Goal: Transaction & Acquisition: Purchase product/service

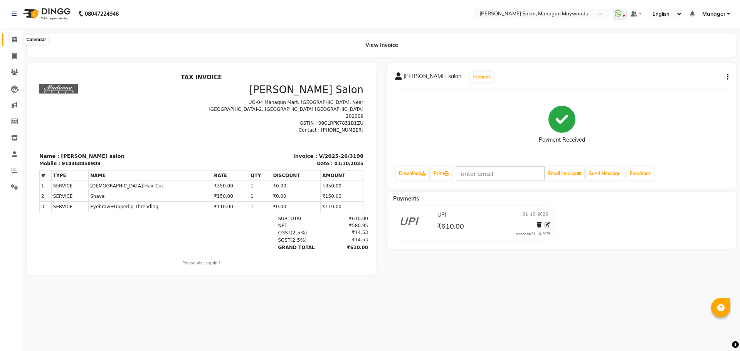
click at [11, 40] on span at bounding box center [14, 39] width 13 height 9
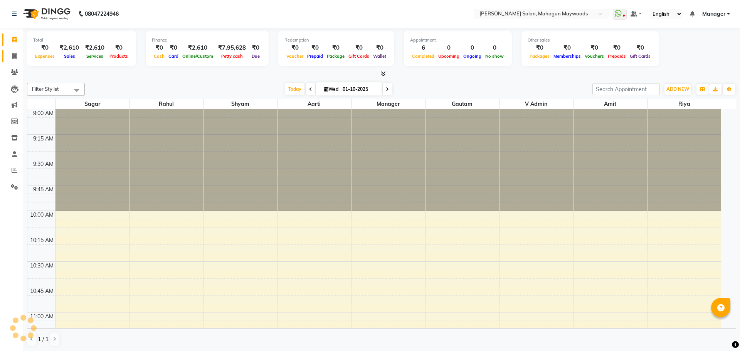
click at [7, 57] on link "Invoice" at bounding box center [11, 56] width 18 height 13
select select "service"
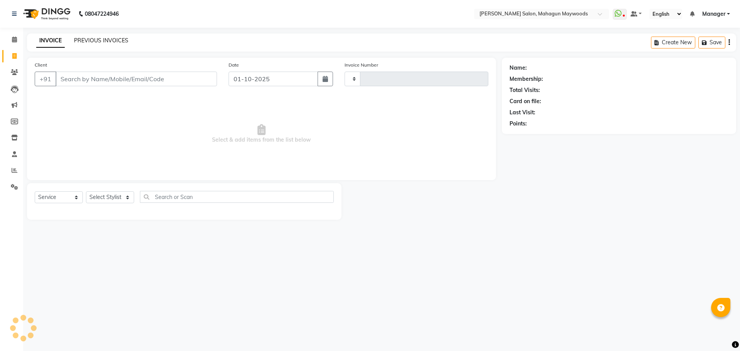
click at [96, 41] on link "PREVIOUS INVOICES" at bounding box center [101, 40] width 54 height 7
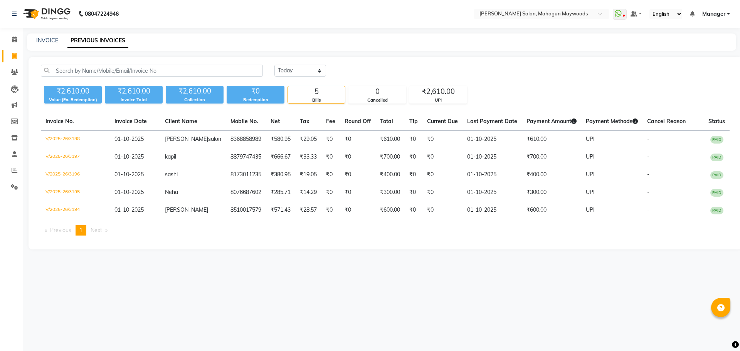
click at [4, 54] on link "Invoice" at bounding box center [11, 56] width 18 height 13
select select "service"
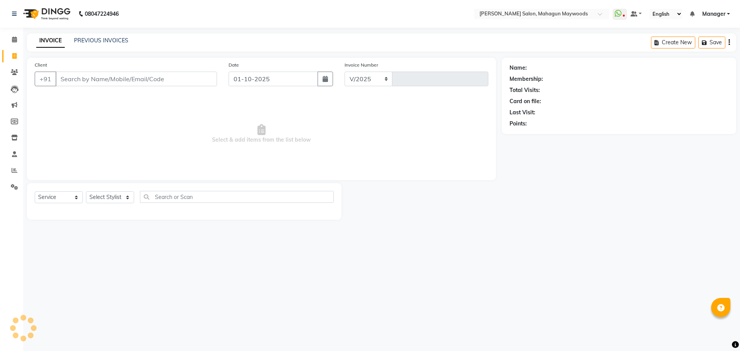
select select "6425"
type input "3199"
click at [79, 38] on link "PREVIOUS INVOICES" at bounding box center [101, 40] width 54 height 7
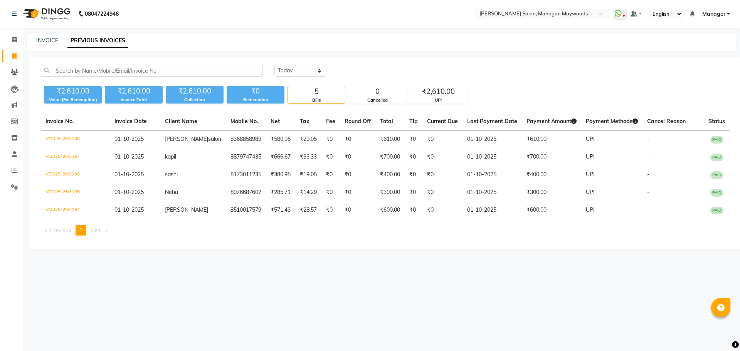
click at [16, 60] on span at bounding box center [14, 56] width 13 height 9
select select "service"
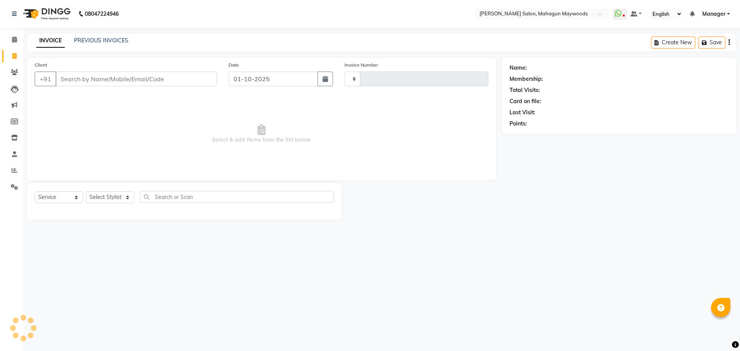
click at [139, 80] on input "Client" at bounding box center [135, 79] width 161 height 15
select select "6425"
type input "3199"
click at [117, 35] on div "INVOICE PREVIOUS INVOICES Create New Save" at bounding box center [381, 43] width 709 height 18
click at [109, 39] on link "PREVIOUS INVOICES" at bounding box center [101, 40] width 54 height 7
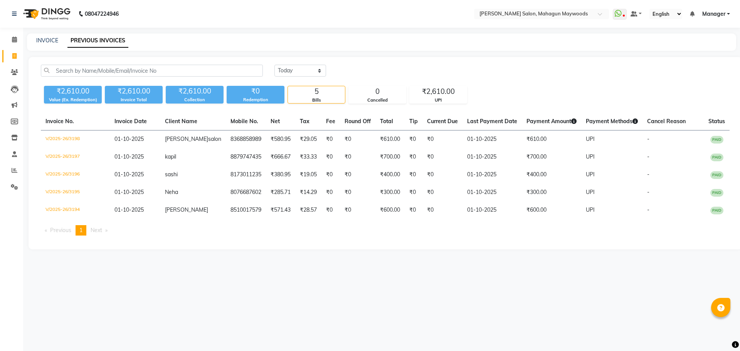
drag, startPoint x: 5, startPoint y: 52, endPoint x: 18, endPoint y: 51, distance: 13.1
click at [5, 52] on link "Invoice" at bounding box center [11, 56] width 18 height 13
select select "service"
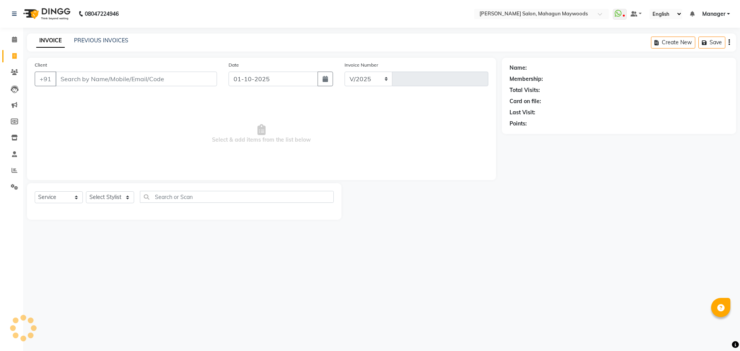
select select "6425"
type input "3199"
click at [99, 94] on div "Client +91 Date 01-10-2025 Invoice Number V/2025 V/2025-26 3199 Select & add it…" at bounding box center [261, 119] width 469 height 122
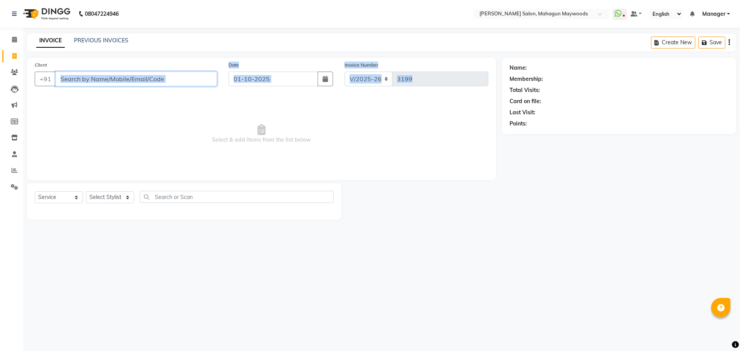
click at [185, 73] on input "Client" at bounding box center [135, 79] width 161 height 15
click at [106, 195] on select "Select Stylist Aarti [PERSON_NAME] Manager Pranshant [PERSON_NAME] V Admin" at bounding box center [110, 197] width 48 height 12
click at [86, 191] on select "Select Stylist Aarti [PERSON_NAME] Manager Pranshant [PERSON_NAME] V Admin" at bounding box center [110, 197] width 48 height 12
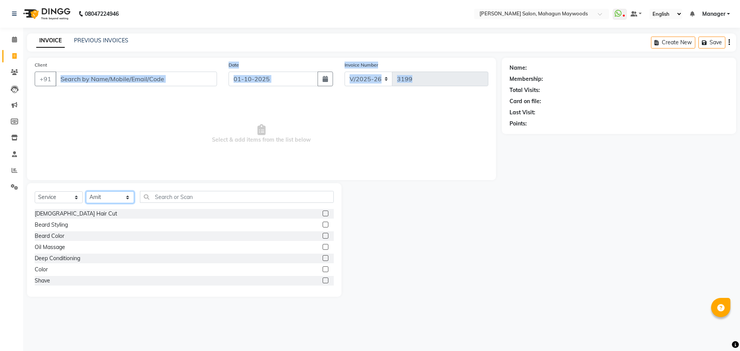
click at [106, 196] on select "Select Stylist Aarti [PERSON_NAME] Manager Pranshant [PERSON_NAME] V Admin" at bounding box center [110, 197] width 48 height 12
select select "48625"
click at [86, 191] on select "Select Stylist Aarti [PERSON_NAME] Manager Pranshant [PERSON_NAME] V Admin" at bounding box center [110, 197] width 48 height 12
click at [181, 198] on input "text" at bounding box center [237, 197] width 194 height 12
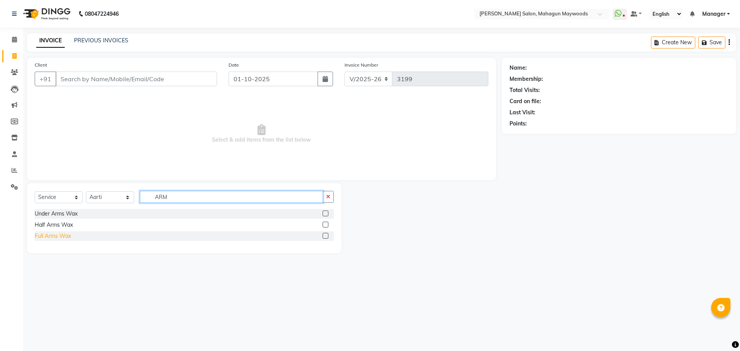
type input "ARM"
click at [51, 237] on div "Full Arms Wax" at bounding box center [53, 236] width 36 height 8
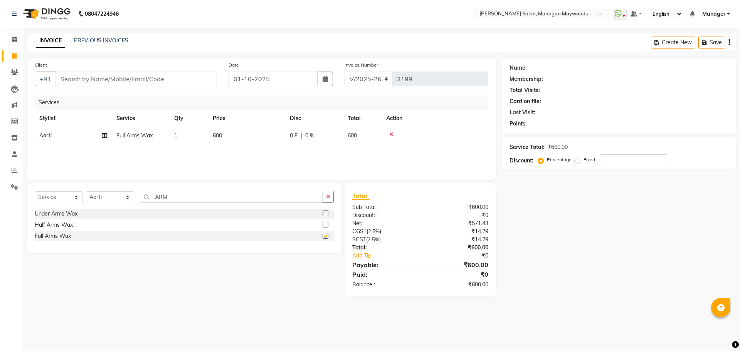
checkbox input "false"
click at [224, 137] on td "600" at bounding box center [246, 135] width 77 height 17
click at [257, 138] on input "600" at bounding box center [283, 138] width 68 height 12
type input "700"
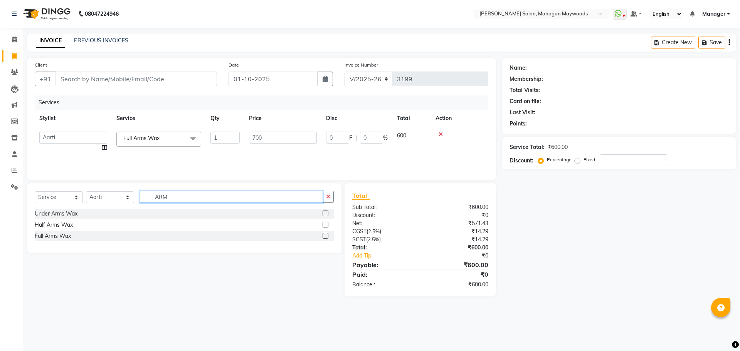
click at [178, 193] on input "ARM" at bounding box center [231, 197] width 183 height 12
type input "A"
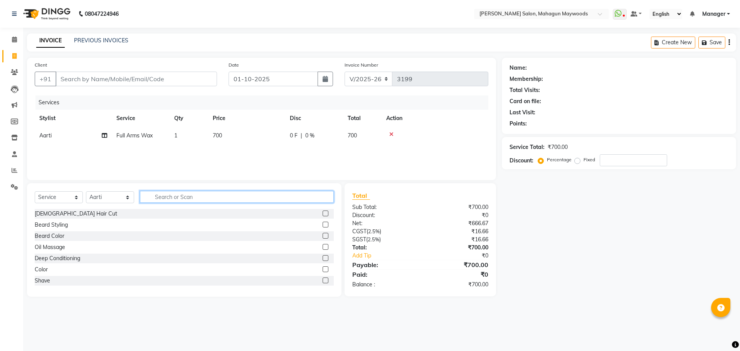
type input "E"
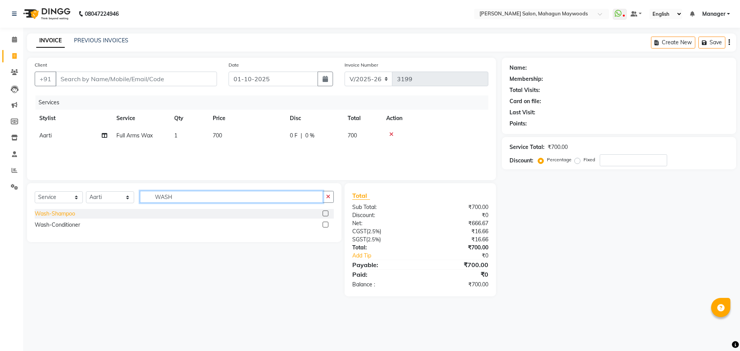
type input "WASH"
click at [72, 212] on div "Wash-Shampoo" at bounding box center [55, 214] width 40 height 8
checkbox input "false"
click at [218, 154] on span "150" at bounding box center [217, 152] width 9 height 7
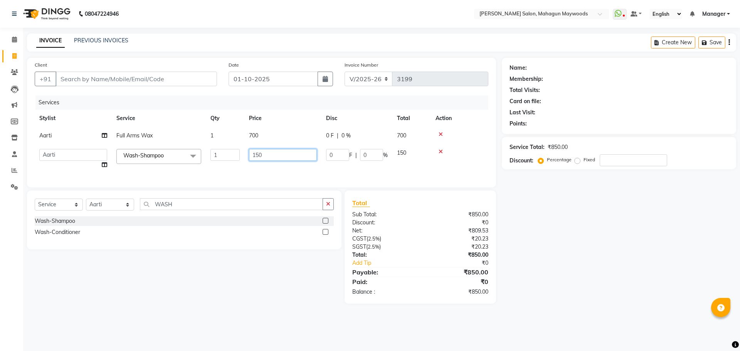
click at [272, 150] on input "150" at bounding box center [283, 155] width 68 height 12
type input "1"
type input "300"
click at [185, 207] on div "Select Service Product Membership Package Voucher Prepaid Gift Card Select Styl…" at bounding box center [184, 207] width 299 height 18
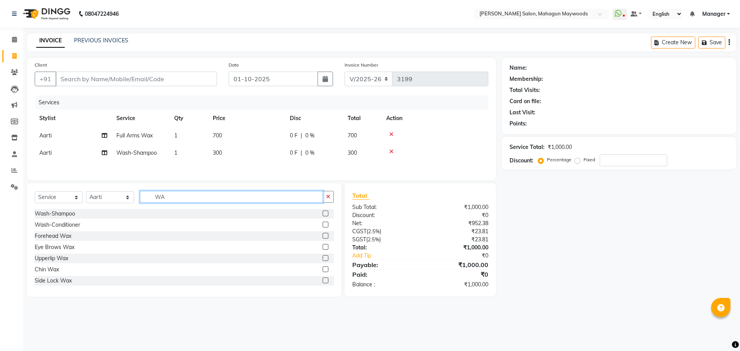
type input "W"
type input "BLO"
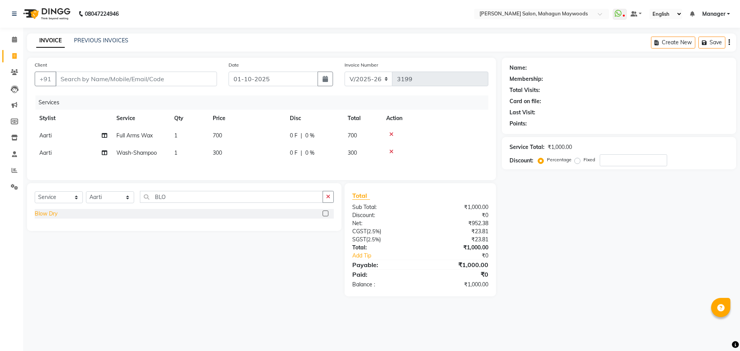
click at [55, 215] on div "Blow Dry" at bounding box center [46, 214] width 23 height 8
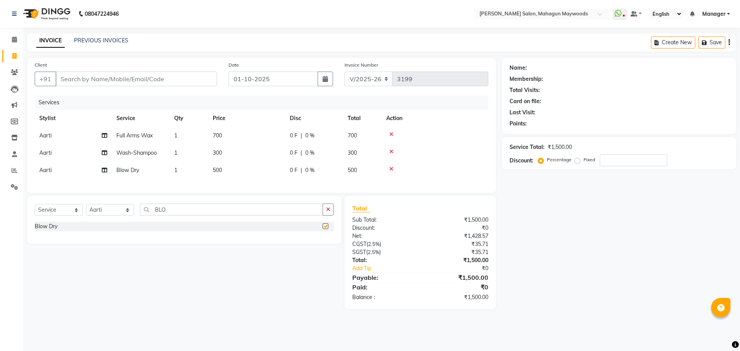
checkbox input "false"
click at [217, 172] on span "500" at bounding box center [217, 170] width 9 height 7
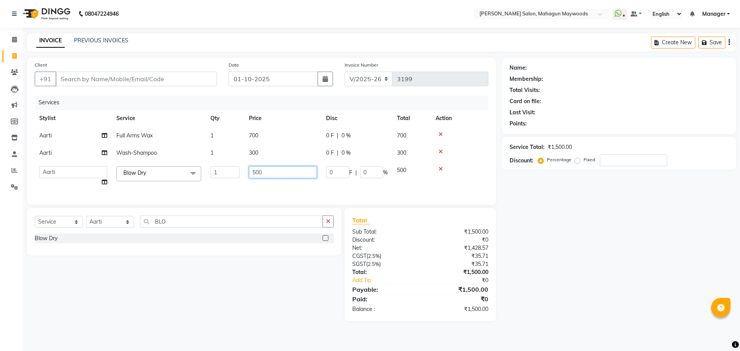
drag, startPoint x: 255, startPoint y: 171, endPoint x: 266, endPoint y: 186, distance: 19.0
click at [255, 171] on input "500" at bounding box center [283, 172] width 68 height 12
type input "400"
click at [180, 82] on input "Client" at bounding box center [135, 79] width 161 height 15
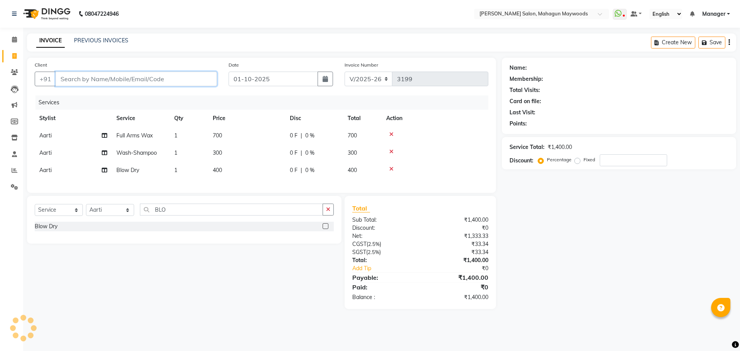
click at [133, 83] on input "Client" at bounding box center [135, 79] width 161 height 15
type input "8"
type input "0"
type input "8700509485"
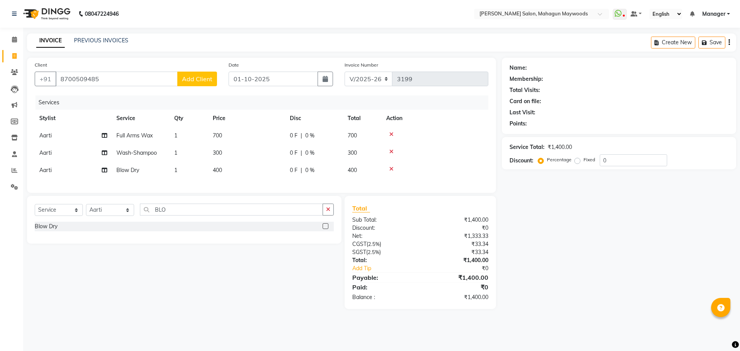
click at [204, 74] on button "Add Client" at bounding box center [197, 79] width 40 height 15
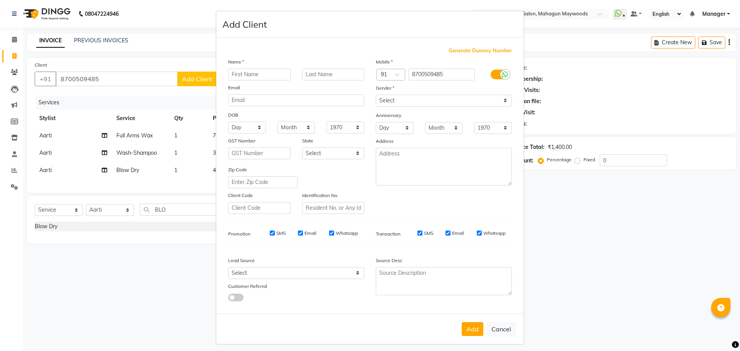
drag, startPoint x: 237, startPoint y: 76, endPoint x: 229, endPoint y: 50, distance: 27.4
click at [233, 61] on div "Name Email DOB Day 01 02 03 04 05 06 07 08 09 10 11 12 13 14 15 16 17 18 19 20 …" at bounding box center [296, 136] width 148 height 156
type input "[PERSON_NAME]"
click at [433, 99] on select "Select [DEMOGRAPHIC_DATA] [DEMOGRAPHIC_DATA] Other Prefer Not To Say" at bounding box center [444, 101] width 136 height 12
select select "[DEMOGRAPHIC_DATA]"
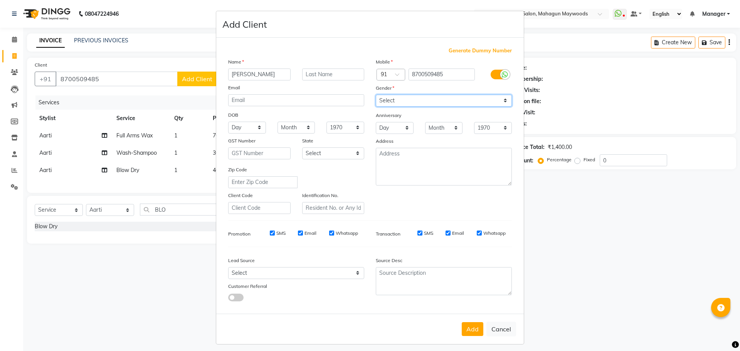
click at [376, 95] on select "Select [DEMOGRAPHIC_DATA] [DEMOGRAPHIC_DATA] Other Prefer Not To Say" at bounding box center [444, 101] width 136 height 12
click at [470, 333] on button "Add" at bounding box center [472, 329] width 22 height 14
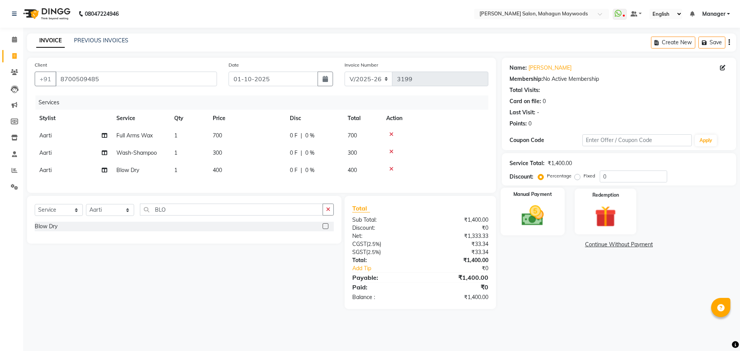
click at [531, 213] on img at bounding box center [532, 215] width 36 height 25
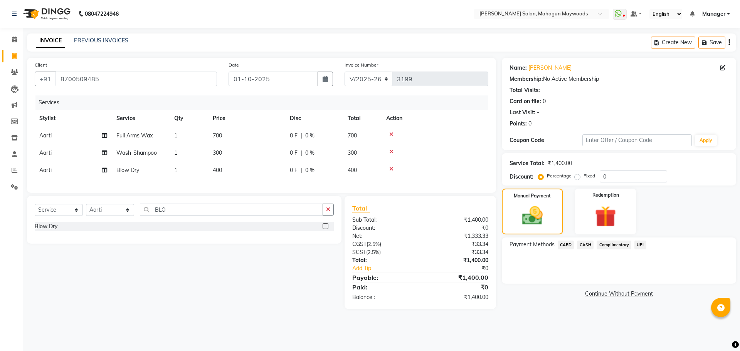
click at [585, 243] on span "CASH" at bounding box center [585, 245] width 17 height 9
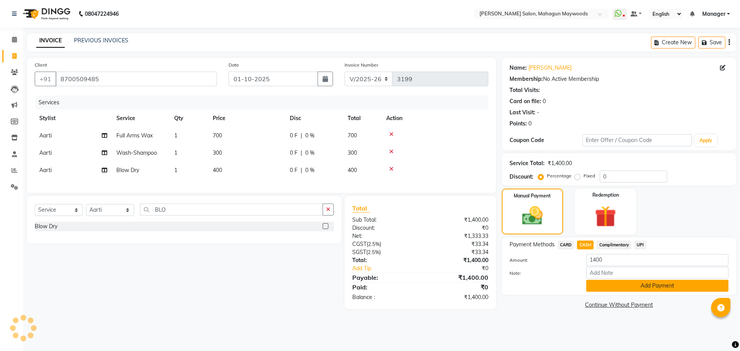
click at [615, 287] on button "Add Payment" at bounding box center [657, 286] width 142 height 12
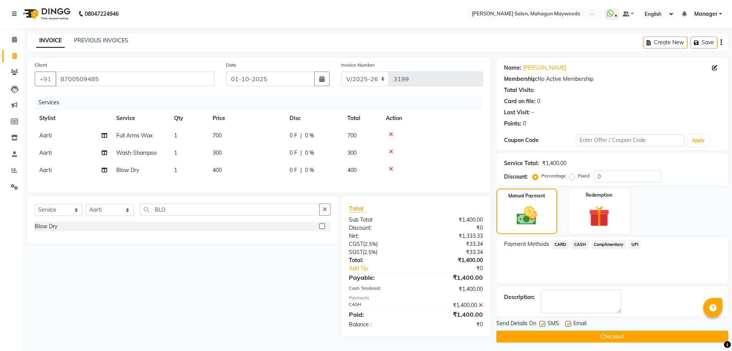
click at [612, 336] on button "Checkout" at bounding box center [613, 337] width 232 height 12
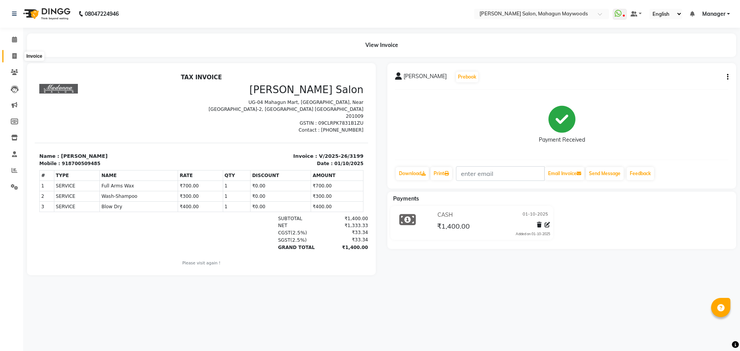
click at [16, 58] on icon at bounding box center [14, 56] width 4 height 6
select select "service"
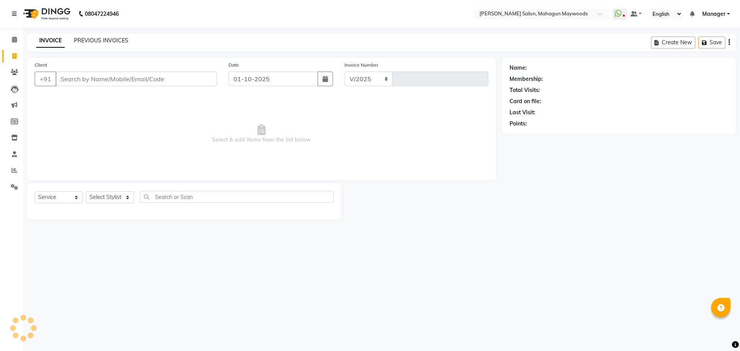
select select "6425"
type input "3200"
click at [100, 38] on link "PREVIOUS INVOICES" at bounding box center [101, 40] width 54 height 7
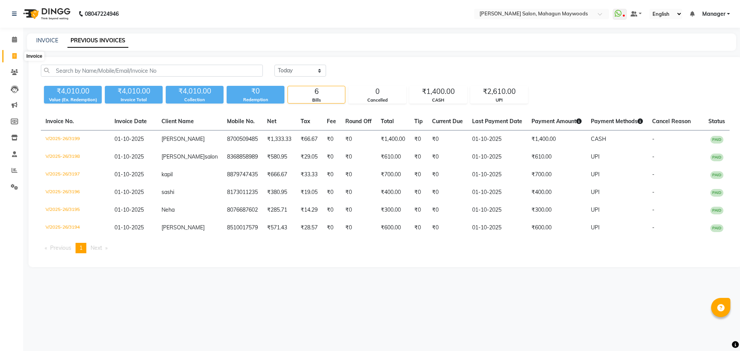
click at [15, 58] on icon at bounding box center [14, 56] width 4 height 6
select select "service"
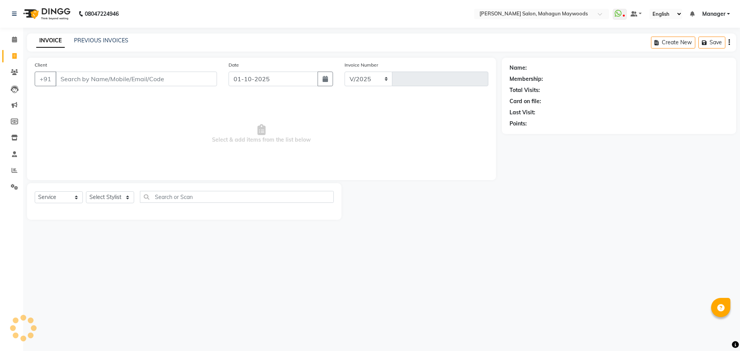
select select "6425"
type input "3200"
drag, startPoint x: 151, startPoint y: 82, endPoint x: 145, endPoint y: 83, distance: 5.8
click at [148, 82] on input "Client" at bounding box center [135, 79] width 161 height 15
click at [144, 84] on input "Client" at bounding box center [135, 79] width 161 height 15
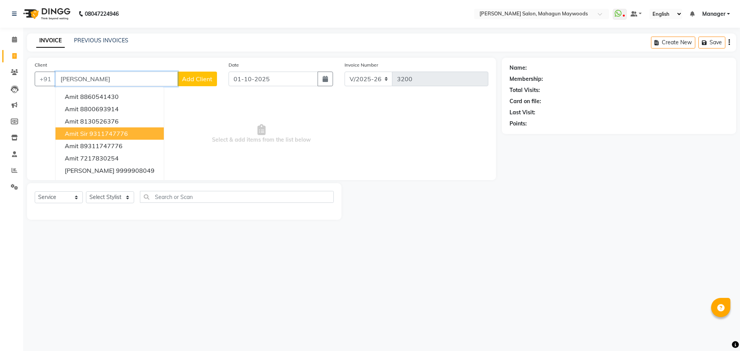
click at [82, 129] on button "Amit Sir 9311747776" at bounding box center [109, 134] width 108 height 12
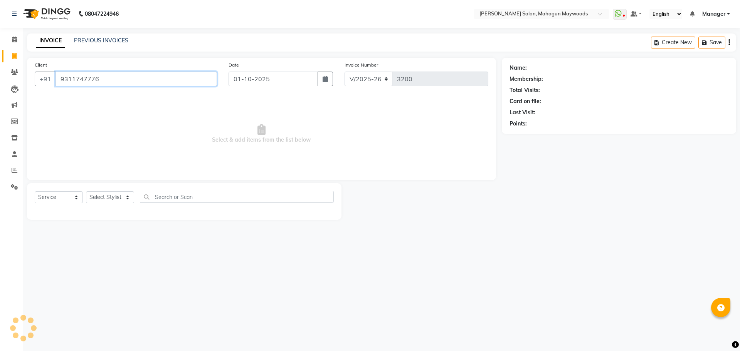
type input "9311747776"
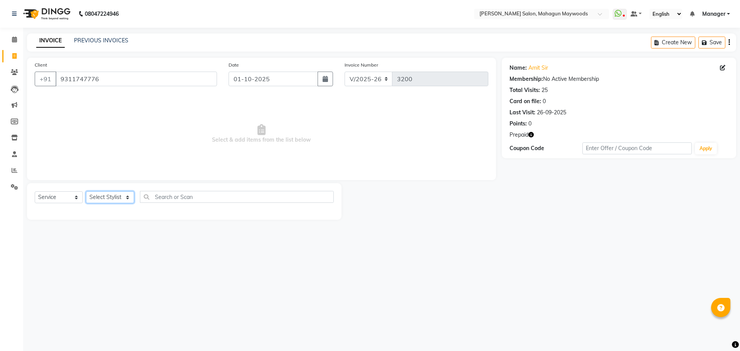
click at [120, 198] on select "Select Stylist Aarti [PERSON_NAME] Manager Pranshant [PERSON_NAME] V Admin" at bounding box center [110, 197] width 48 height 12
select select "48624"
click at [86, 191] on select "Select Stylist Aarti [PERSON_NAME] Manager Pranshant [PERSON_NAME] V Admin" at bounding box center [110, 197] width 48 height 12
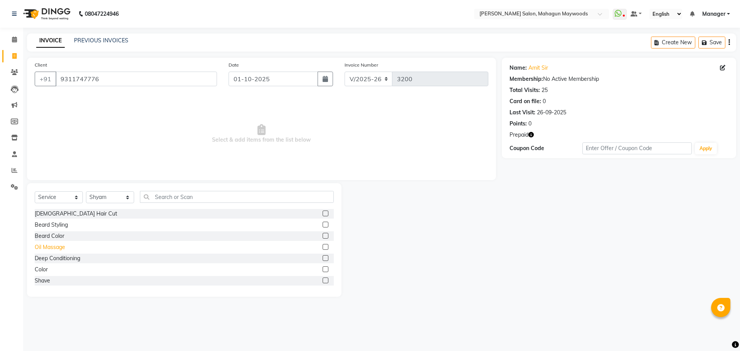
click at [53, 245] on div "Oil Massage" at bounding box center [50, 247] width 30 height 8
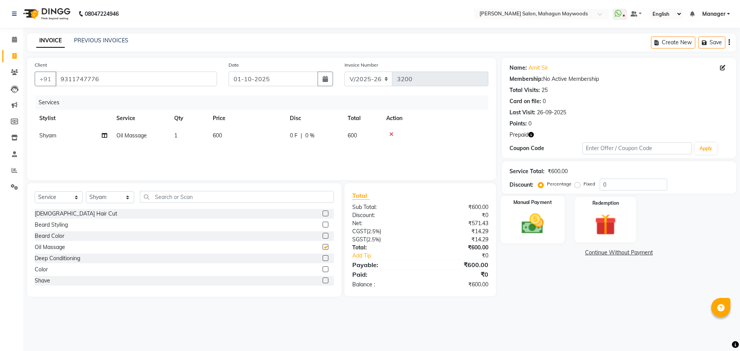
checkbox input "false"
click at [538, 220] on img at bounding box center [532, 223] width 36 height 25
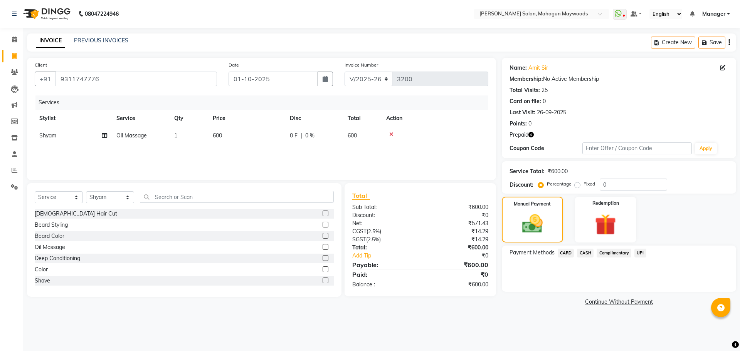
click at [641, 253] on span "UPI" at bounding box center [640, 253] width 12 height 9
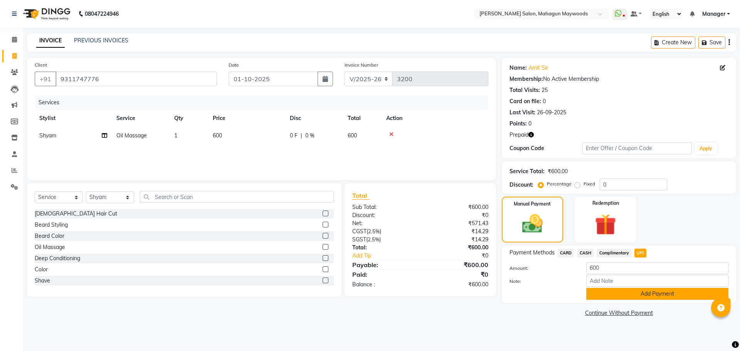
click at [637, 297] on button "Add Payment" at bounding box center [657, 294] width 142 height 12
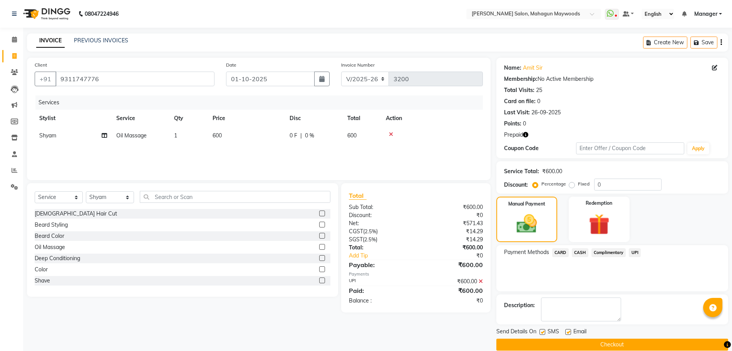
click at [480, 279] on icon at bounding box center [481, 281] width 4 height 5
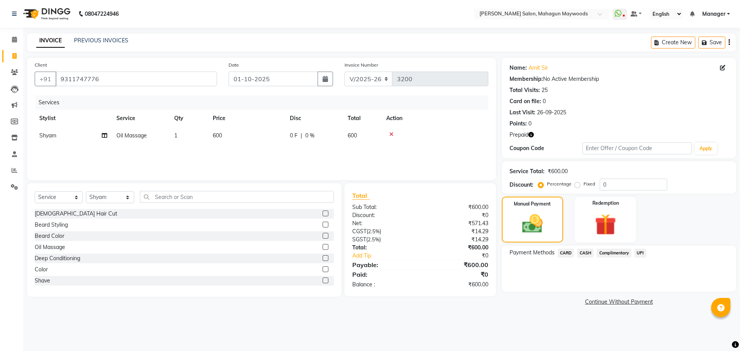
click at [564, 252] on span "CARD" at bounding box center [565, 253] width 17 height 9
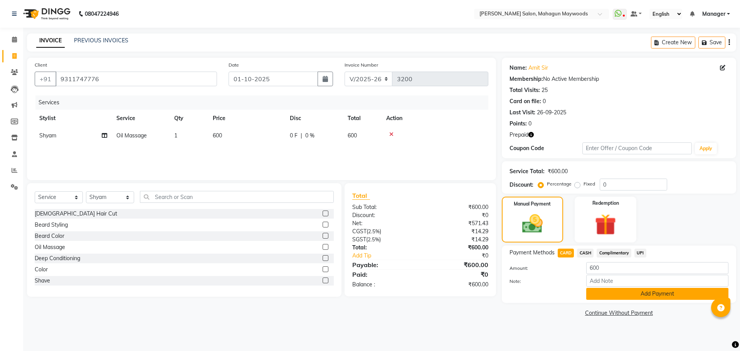
click at [634, 294] on button "Add Payment" at bounding box center [657, 294] width 142 height 12
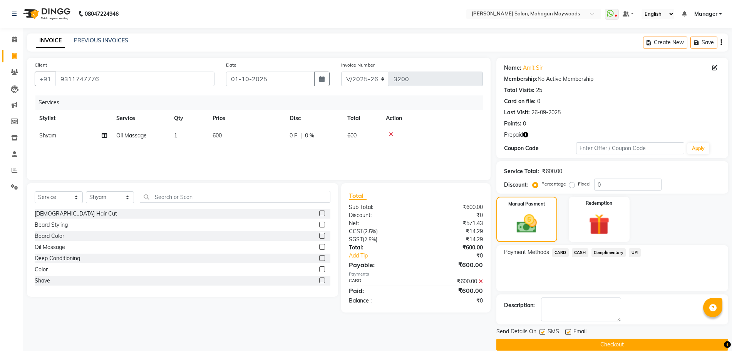
click at [597, 341] on button "Checkout" at bounding box center [613, 345] width 232 height 12
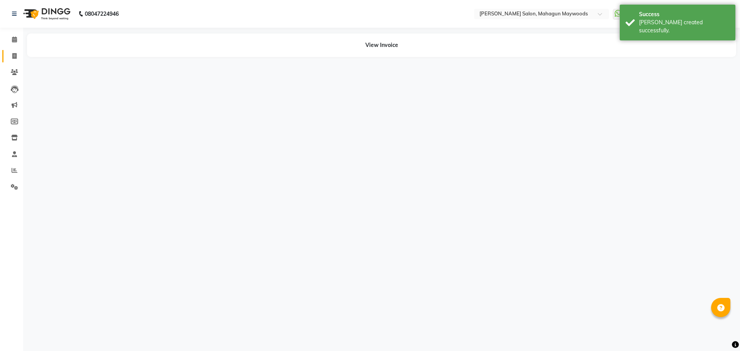
click at [8, 57] on span at bounding box center [14, 56] width 13 height 9
select select "service"
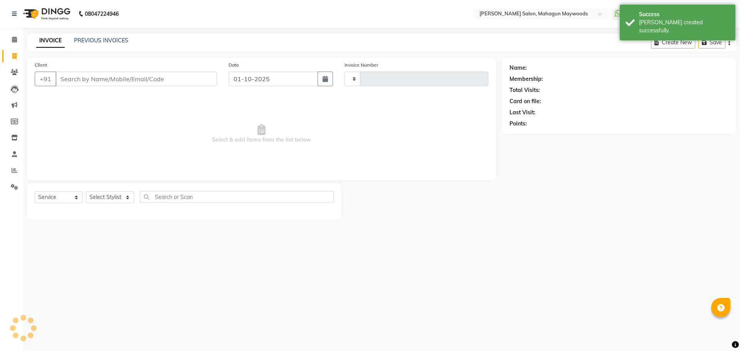
click at [103, 191] on div "Select Service Product Membership Package Voucher Prepaid Gift Card Select Styl…" at bounding box center [184, 200] width 299 height 18
type input "3201"
select select "6425"
click at [104, 196] on select "Select Stylist" at bounding box center [110, 197] width 48 height 12
click at [107, 198] on select "Select Stylist Aarti [PERSON_NAME] Manager Pranshant [PERSON_NAME] V Admin" at bounding box center [110, 197] width 48 height 12
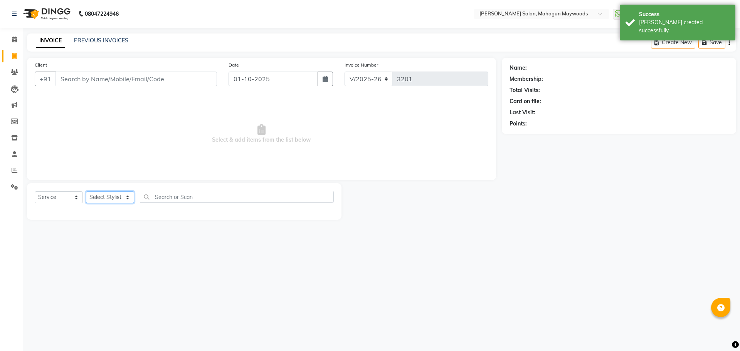
click at [107, 198] on select "Select Stylist Aarti [PERSON_NAME] Manager Pranshant [PERSON_NAME] V Admin" at bounding box center [110, 197] width 48 height 12
select select "75081"
click at [86, 191] on select "Select Stylist Aarti [PERSON_NAME] Manager Pranshant [PERSON_NAME] V Admin" at bounding box center [110, 197] width 48 height 12
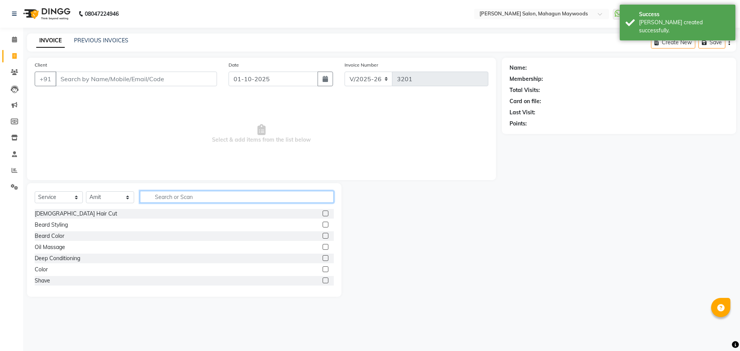
drag, startPoint x: 152, startPoint y: 199, endPoint x: 152, endPoint y: 192, distance: 6.9
click at [152, 198] on input "text" at bounding box center [237, 197] width 194 height 12
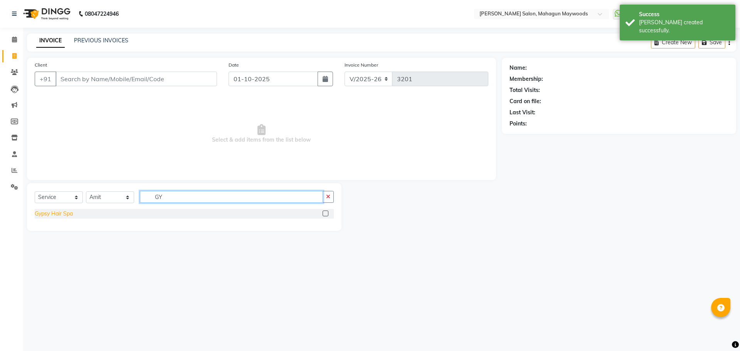
type input "GY"
click at [60, 213] on div "Gypsy Hair Spa" at bounding box center [54, 214] width 38 height 8
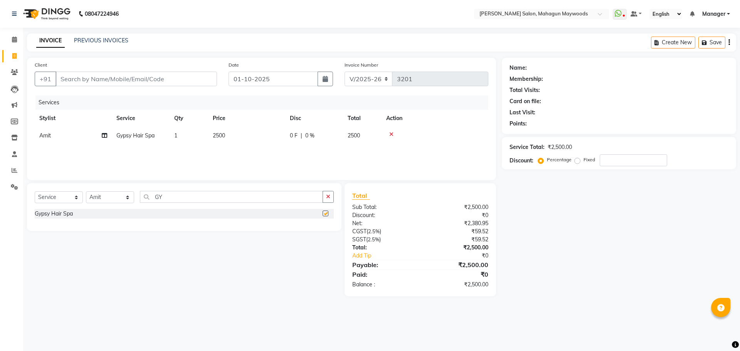
checkbox input "false"
click at [100, 199] on select "Select Stylist Aarti [PERSON_NAME] Manager Pranshant [PERSON_NAME] V Admin" at bounding box center [110, 197] width 48 height 12
select select "48623"
click at [86, 191] on select "Select Stylist Aarti [PERSON_NAME] Manager Pranshant [PERSON_NAME] V Admin" at bounding box center [110, 197] width 48 height 12
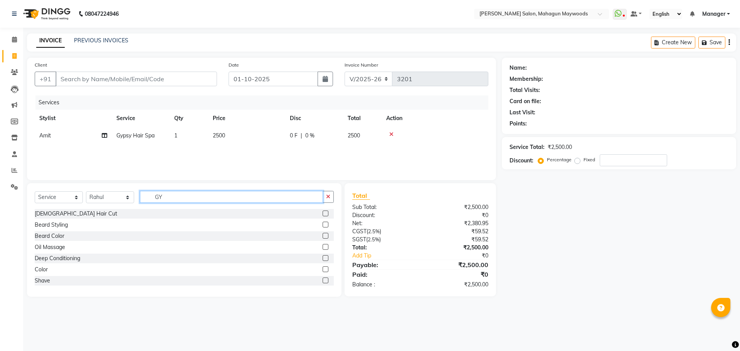
click at [178, 195] on input "GY" at bounding box center [231, 197] width 183 height 12
type input "G"
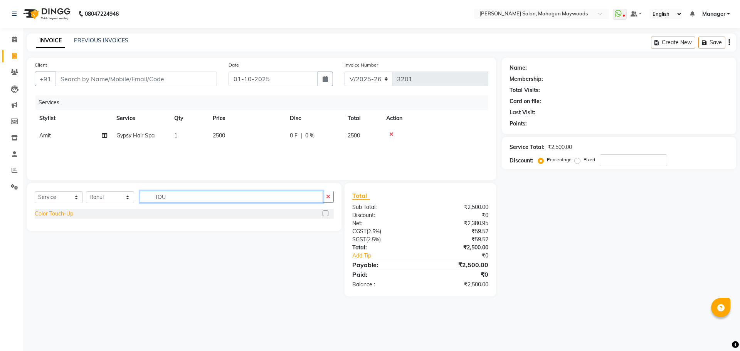
type input "TOU"
click at [64, 216] on div "Color Touch-Up" at bounding box center [54, 214] width 39 height 8
checkbox input "false"
drag, startPoint x: 222, startPoint y: 154, endPoint x: 221, endPoint y: 164, distance: 10.5
click at [222, 154] on span "1200" at bounding box center [219, 152] width 12 height 7
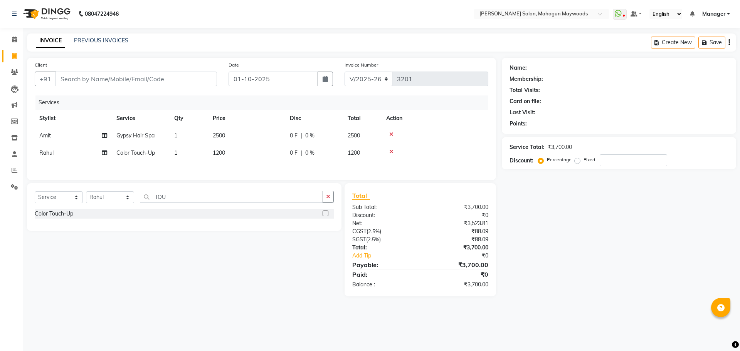
select select "48623"
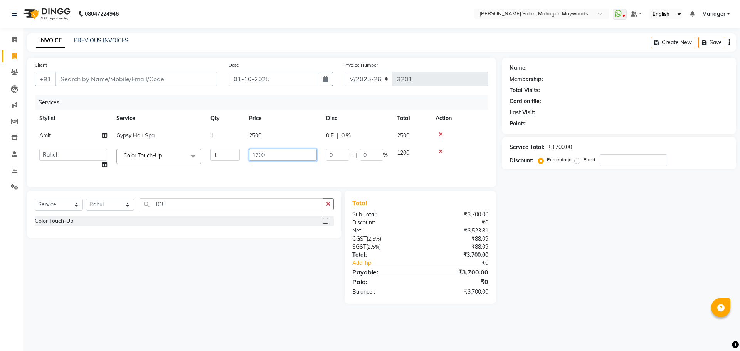
drag, startPoint x: 255, startPoint y: 156, endPoint x: 268, endPoint y: 165, distance: 15.5
click at [257, 156] on input "1200" at bounding box center [283, 155] width 68 height 12
type input "1300"
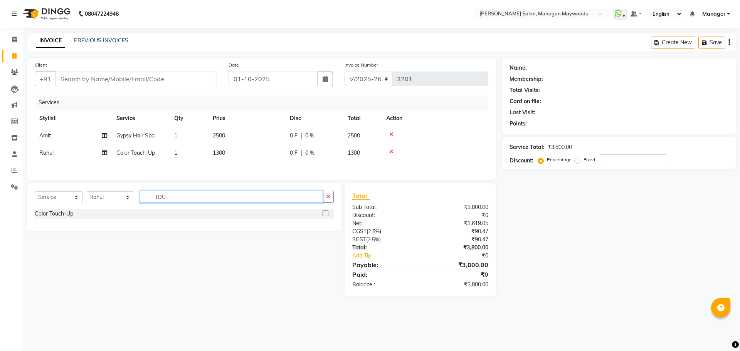
click at [178, 213] on div "Select Service Product Membership Package Voucher Prepaid Gift Card Select Styl…" at bounding box center [184, 207] width 314 height 48
type input "T"
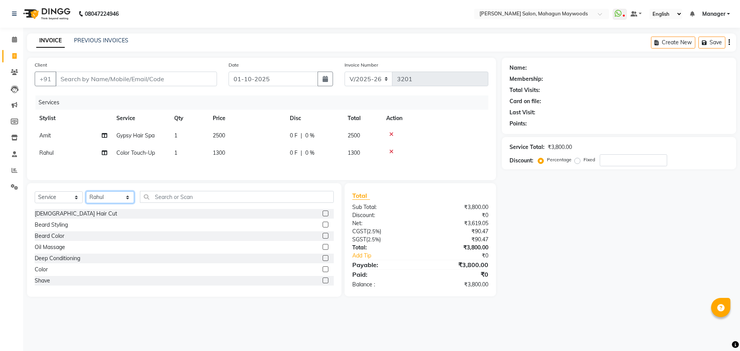
drag, startPoint x: 114, startPoint y: 196, endPoint x: 116, endPoint y: 205, distance: 9.0
click at [114, 196] on select "Select Stylist Aarti [PERSON_NAME] Manager Pranshant [PERSON_NAME] V Admin" at bounding box center [110, 197] width 48 height 12
select select "48624"
click at [86, 194] on select "Select Stylist Aarti [PERSON_NAME] Manager Pranshant [PERSON_NAME] V Admin" at bounding box center [110, 197] width 48 height 12
click at [62, 218] on div "[DEMOGRAPHIC_DATA] Hair Cut" at bounding box center [76, 214] width 82 height 8
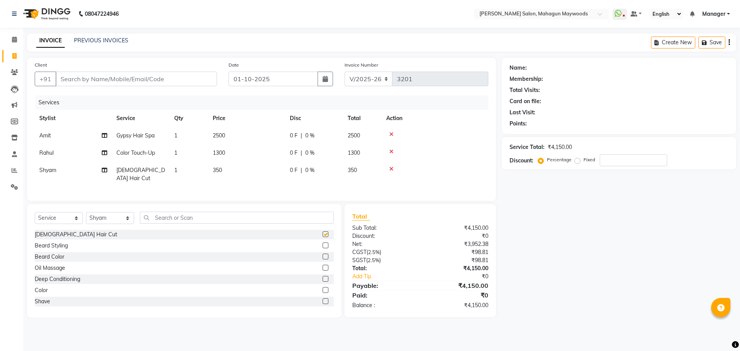
checkbox input "false"
click at [67, 243] on div "Beard Styling" at bounding box center [51, 246] width 33 height 8
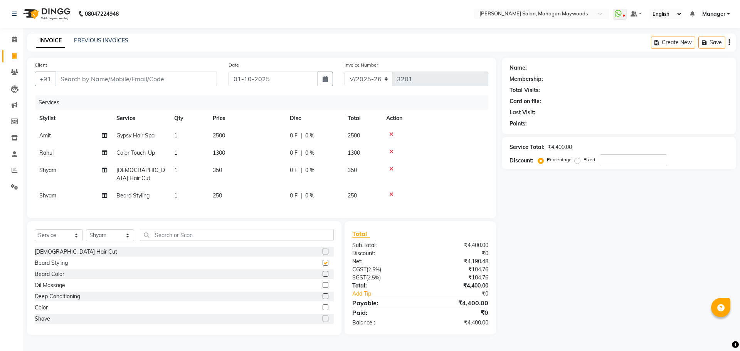
checkbox input "false"
click at [128, 233] on select "Select Stylist Aarti [PERSON_NAME] Manager Pranshant [PERSON_NAME] V Admin" at bounding box center [110, 236] width 48 height 12
select select "75081"
click at [86, 230] on select "Select Stylist Aarti [PERSON_NAME] Manager Pranshant [PERSON_NAME] V Admin" at bounding box center [110, 236] width 48 height 12
click at [175, 234] on input "text" at bounding box center [237, 235] width 194 height 12
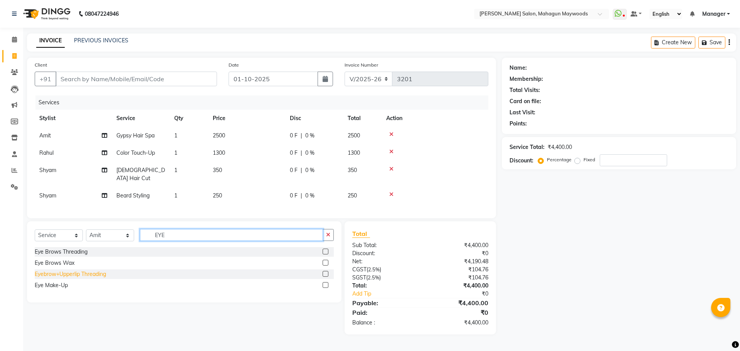
type input "EYE"
click at [101, 273] on div "Eyebrow+Upperlip Threading" at bounding box center [70, 274] width 71 height 8
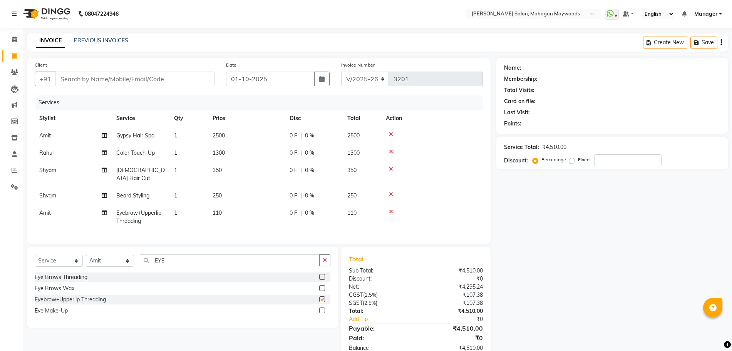
checkbox input "false"
click at [232, 213] on td "110" at bounding box center [246, 217] width 77 height 25
select select "75081"
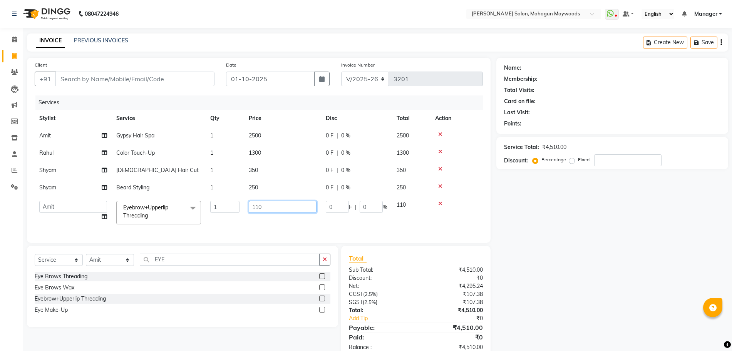
click at [268, 204] on input "110" at bounding box center [283, 207] width 68 height 12
type input "160"
click at [124, 77] on input "Client" at bounding box center [134, 79] width 159 height 15
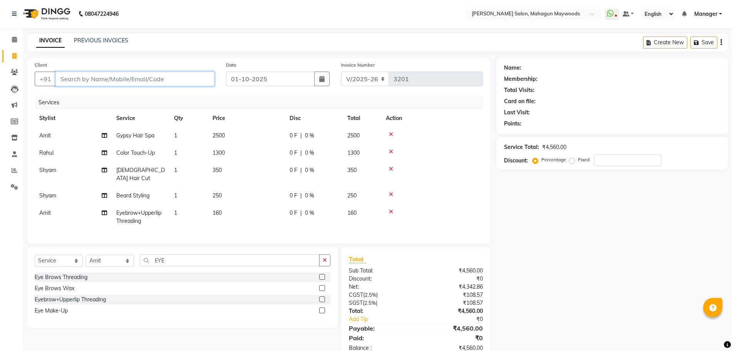
type input "9"
type input "0"
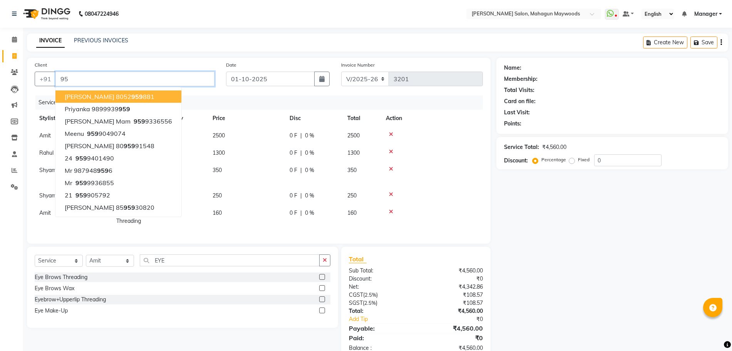
type input "9"
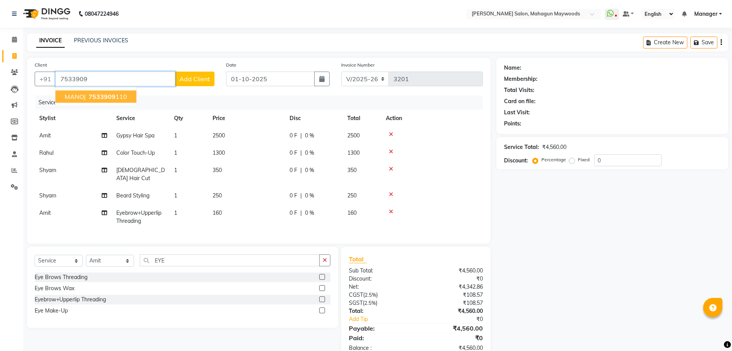
click at [110, 99] on span "7533909" at bounding box center [102, 97] width 27 height 8
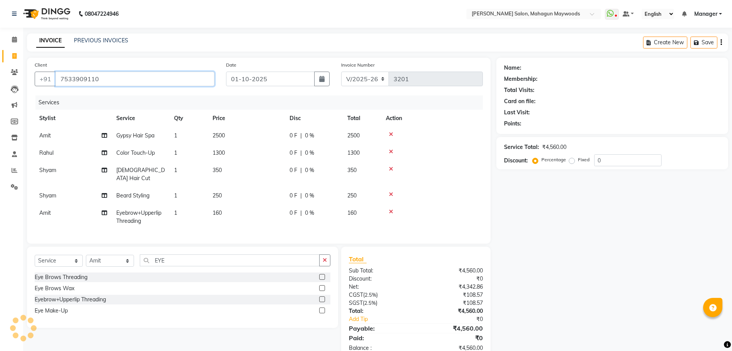
type input "7533909110"
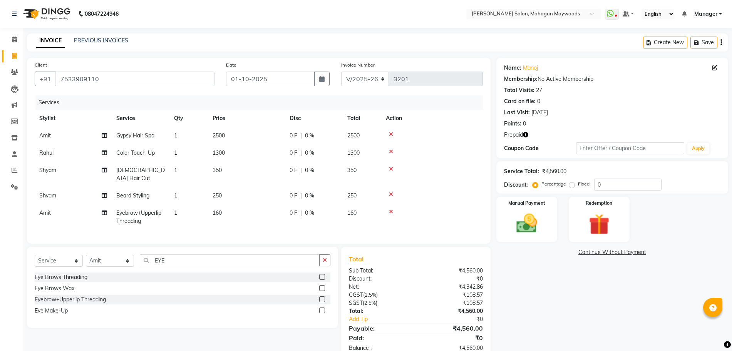
click at [528, 134] on icon "button" at bounding box center [525, 134] width 5 height 5
click at [616, 226] on img at bounding box center [599, 224] width 35 height 27
click at [591, 254] on span "Prepaid 1" at bounding box center [586, 253] width 25 height 9
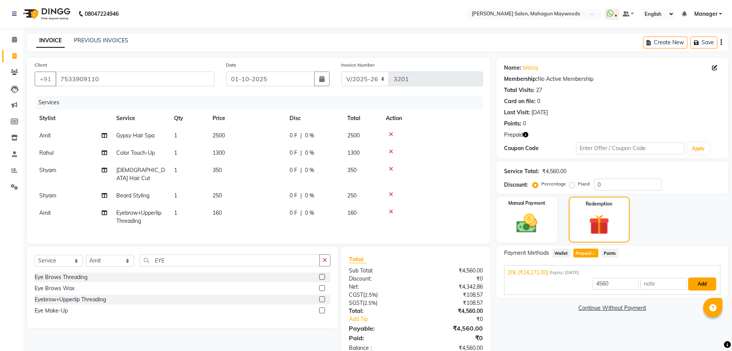
click at [700, 283] on button "Add" at bounding box center [702, 284] width 28 height 13
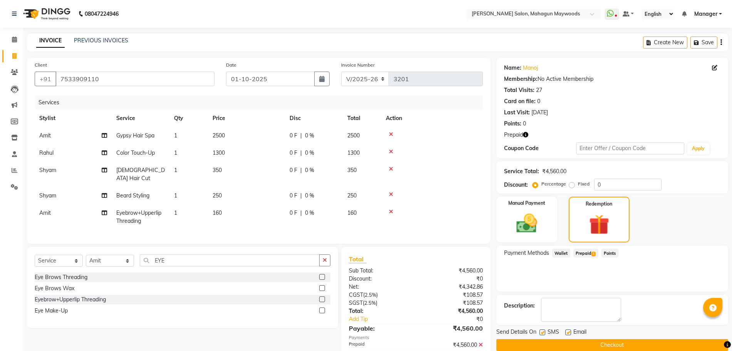
scroll to position [36, 0]
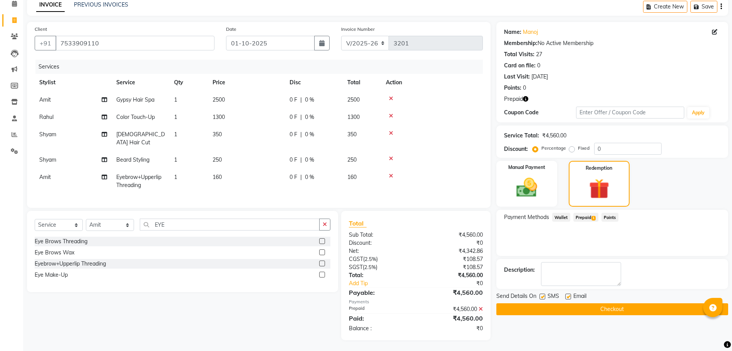
click at [652, 305] on button "Checkout" at bounding box center [613, 310] width 232 height 12
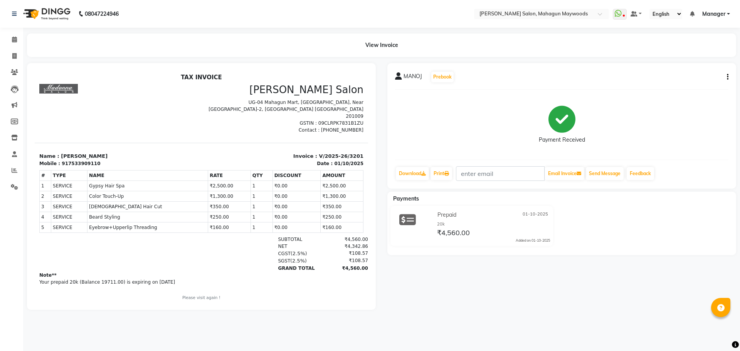
click at [22, 278] on div at bounding box center [201, 186] width 360 height 247
click at [15, 190] on icon at bounding box center [14, 187] width 7 height 6
click at [13, 189] on icon at bounding box center [14, 187] width 7 height 6
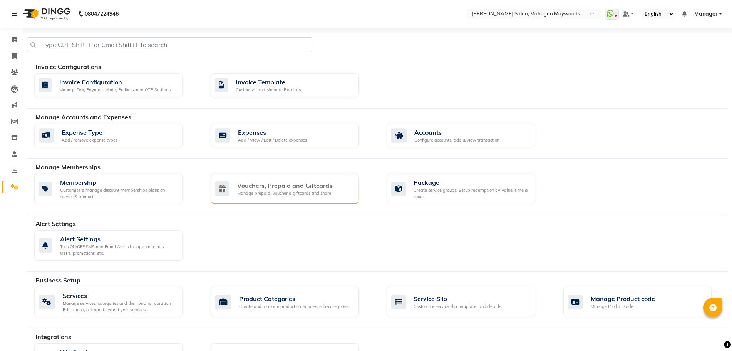
click at [272, 182] on div "Vouchers, Prepaid and Giftcards" at bounding box center [284, 185] width 95 height 9
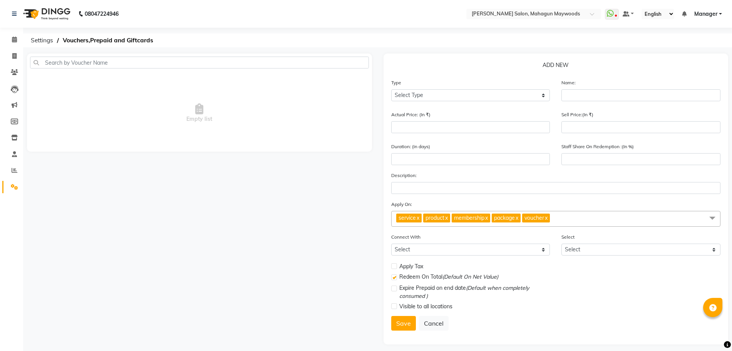
click at [2, 183] on li "Settings" at bounding box center [11, 187] width 23 height 17
click at [12, 45] on link "Calendar" at bounding box center [11, 40] width 18 height 13
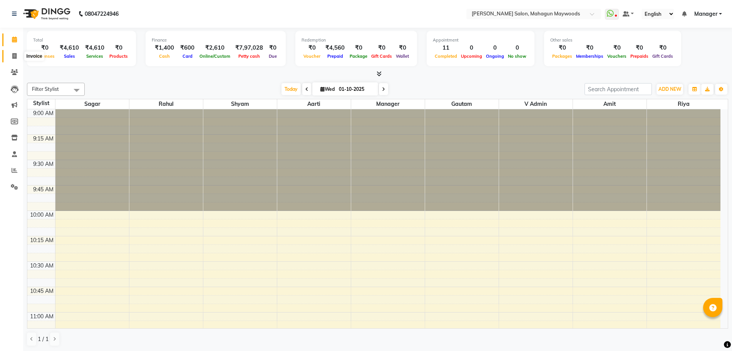
click at [8, 55] on span at bounding box center [14, 56] width 13 height 9
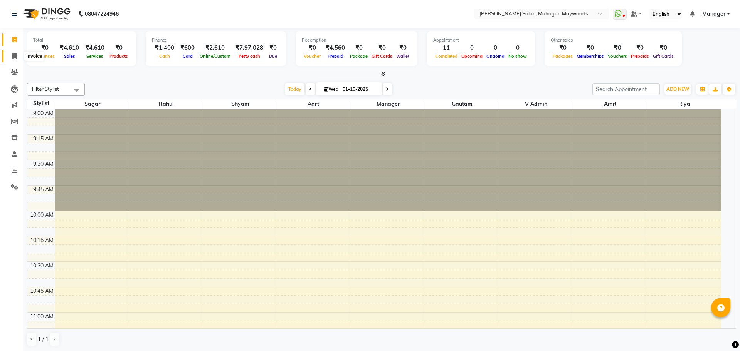
select select "service"
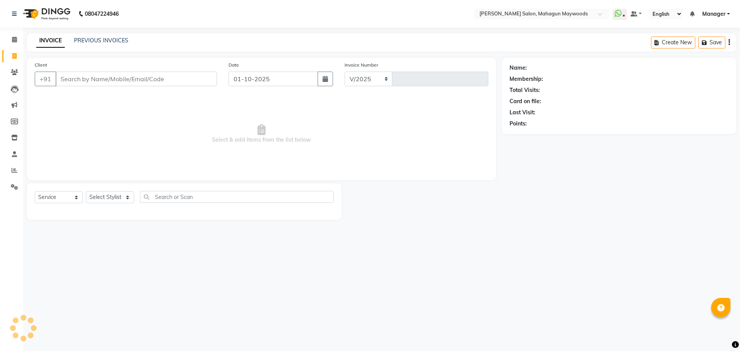
select select "6425"
type input "3202"
click at [82, 80] on input "Client" at bounding box center [135, 79] width 161 height 15
type input "8"
click at [82, 79] on input "Client" at bounding box center [135, 79] width 161 height 15
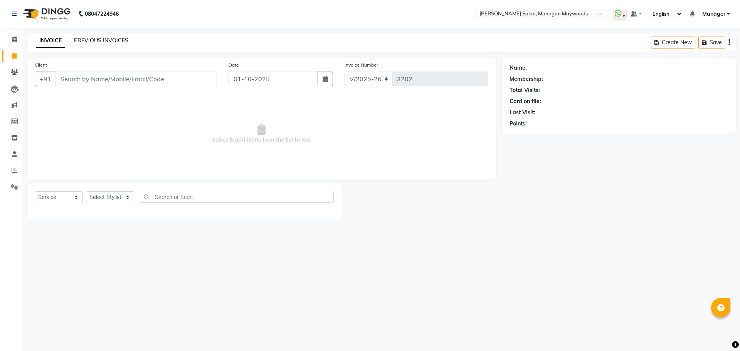
click at [106, 39] on link "PREVIOUS INVOICES" at bounding box center [101, 40] width 54 height 7
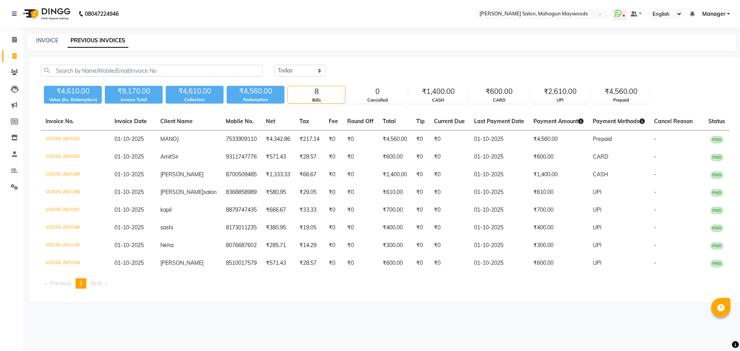
click at [6, 55] on link "Invoice" at bounding box center [11, 56] width 18 height 13
select select "service"
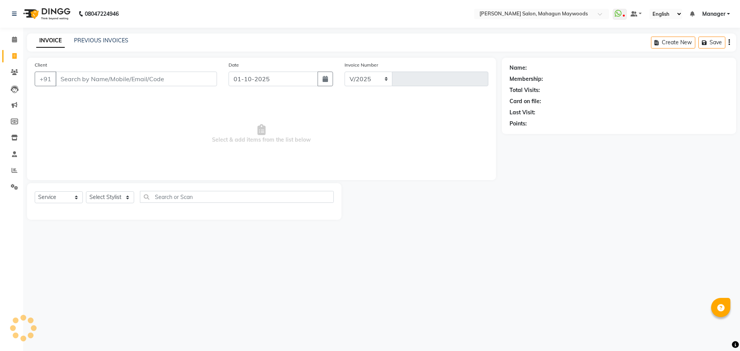
select select "6425"
type input "3202"
click at [104, 38] on link "PREVIOUS INVOICES" at bounding box center [101, 40] width 54 height 7
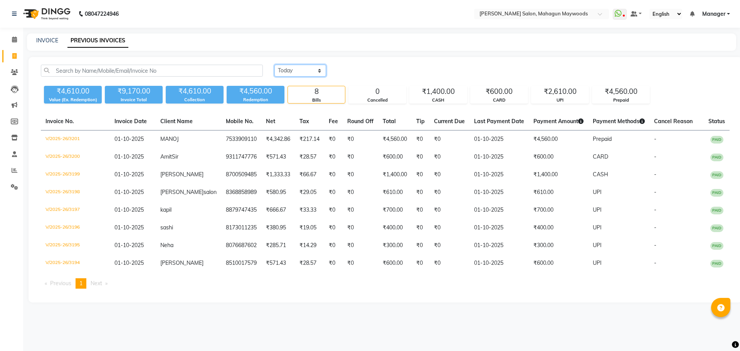
click at [293, 70] on select "Today Yesterday Custom Range" at bounding box center [300, 71] width 52 height 12
select select "range"
click at [274, 65] on select "Today Yesterday Custom Range" at bounding box center [300, 71] width 52 height 12
click at [356, 73] on input "01-10-2025" at bounding box center [363, 70] width 54 height 11
select select "10"
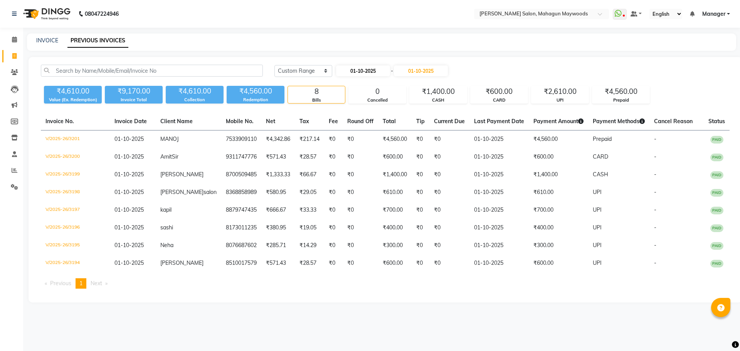
select select "2025"
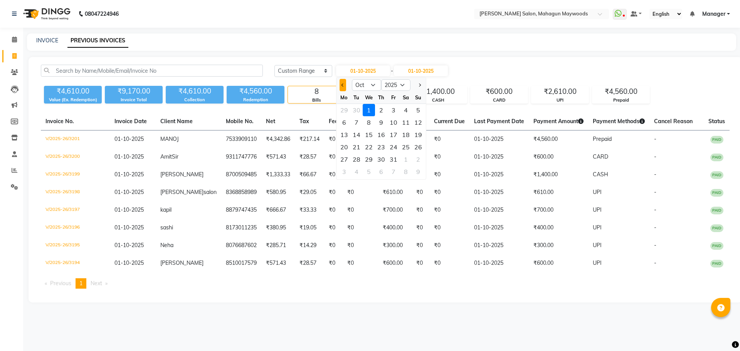
click at [341, 85] on button "Previous month" at bounding box center [342, 85] width 7 height 12
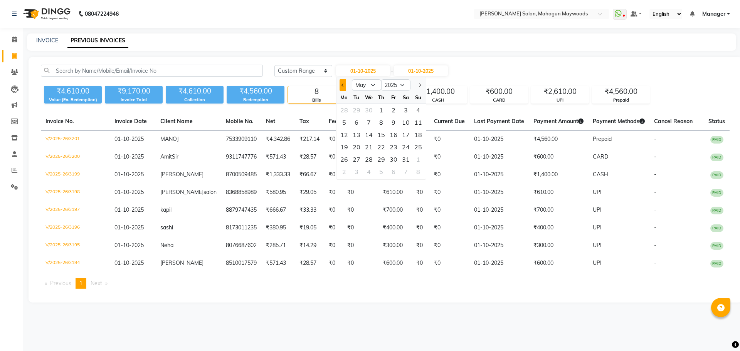
click at [341, 85] on button "Previous month" at bounding box center [342, 85] width 7 height 12
select select "4"
click at [358, 109] on div "1" at bounding box center [356, 110] width 12 height 12
type input "01-04-2025"
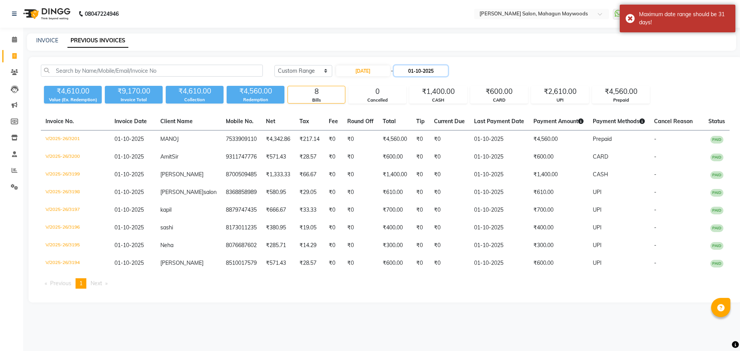
click at [416, 68] on input "01-10-2025" at bounding box center [421, 70] width 54 height 11
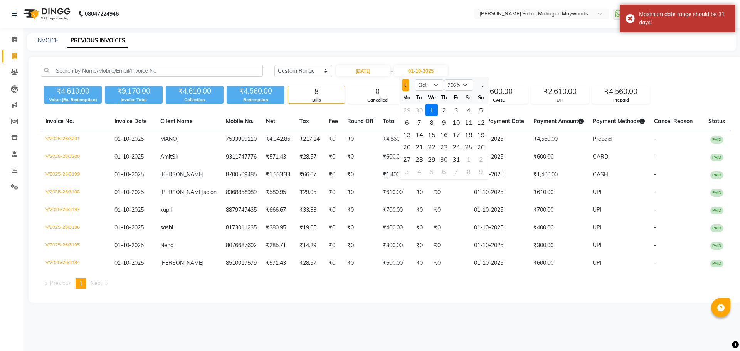
click at [407, 83] on button "Previous month" at bounding box center [405, 85] width 7 height 12
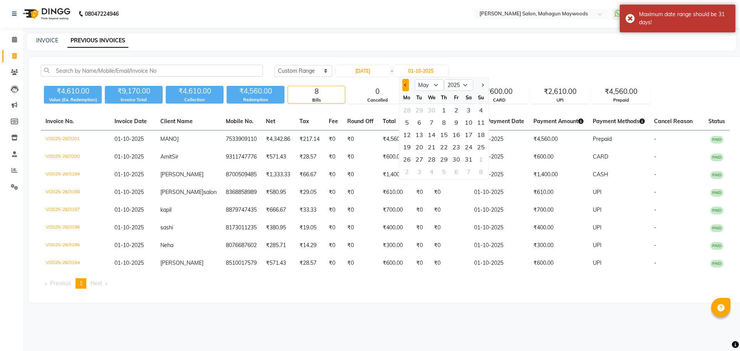
click at [407, 83] on button "Previous month" at bounding box center [405, 85] width 7 height 12
select select "4"
click at [433, 159] on div "30" at bounding box center [431, 159] width 12 height 12
type input "30-04-2025"
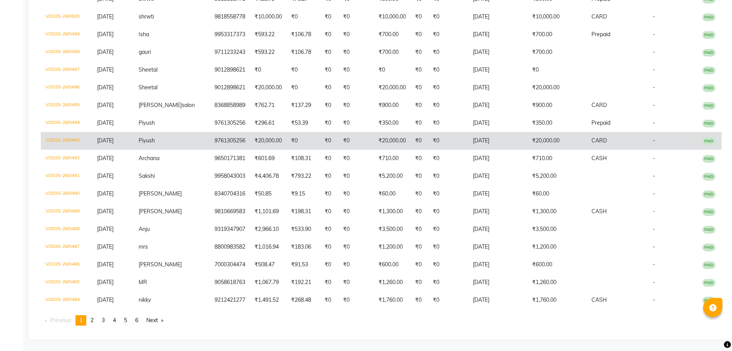
scroll to position [1763, 0]
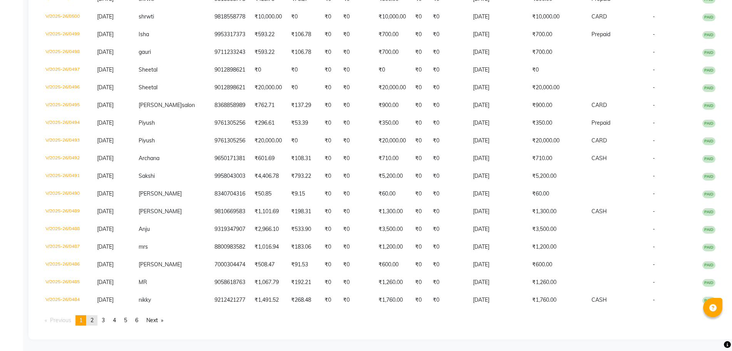
click at [93, 317] on span "2" at bounding box center [92, 320] width 3 height 7
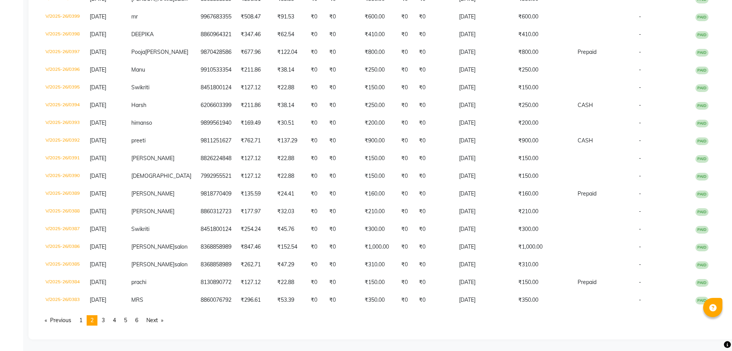
scroll to position [1770, 0]
click at [105, 319] on span "3" at bounding box center [103, 320] width 3 height 7
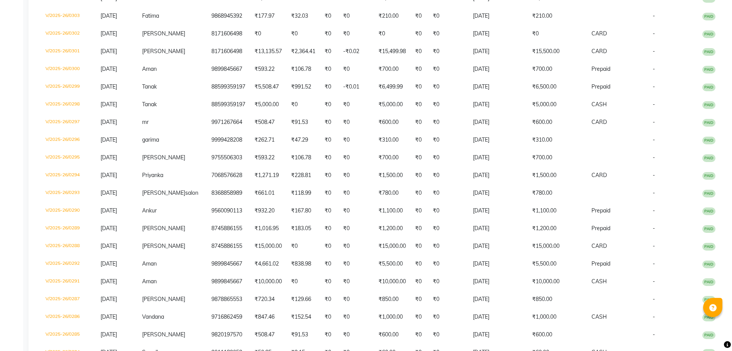
scroll to position [1686, 0]
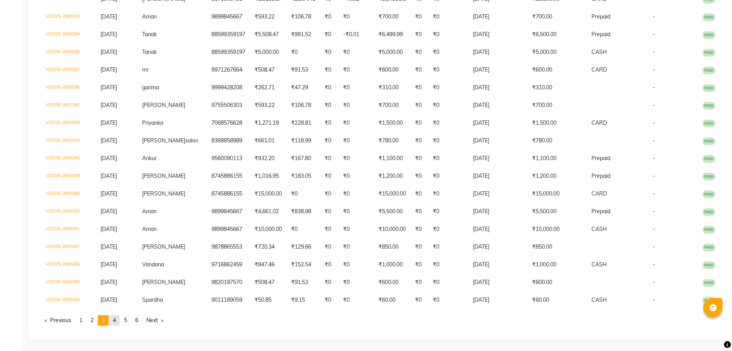
click at [114, 320] on link "page 4" at bounding box center [114, 320] width 11 height 10
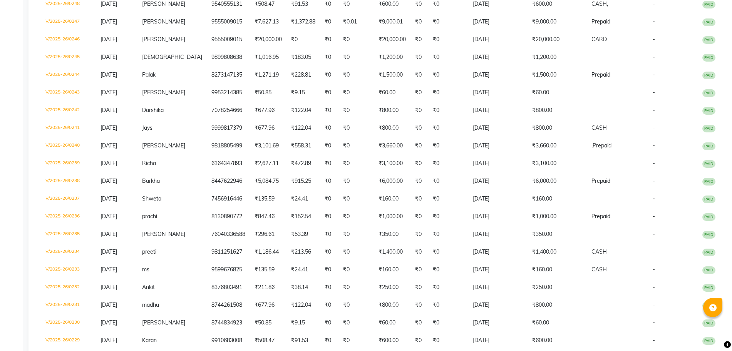
scroll to position [707, 0]
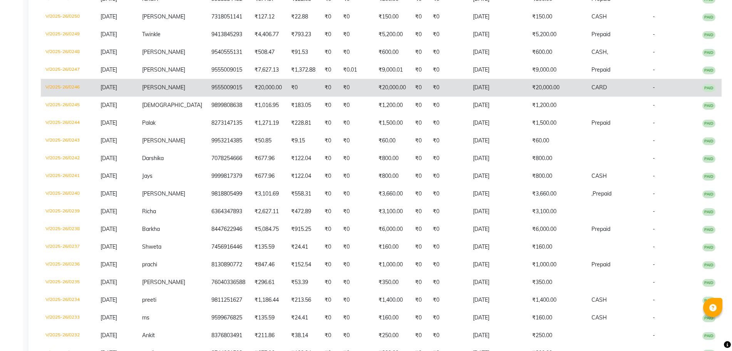
click at [254, 97] on td "₹20,000.00" at bounding box center [268, 88] width 37 height 18
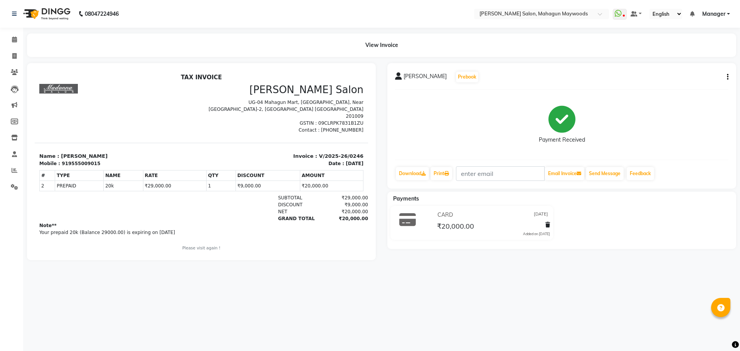
click at [76, 160] on div "919555009015" at bounding box center [81, 163] width 39 height 7
click at [8, 59] on span at bounding box center [14, 56] width 13 height 9
select select "service"
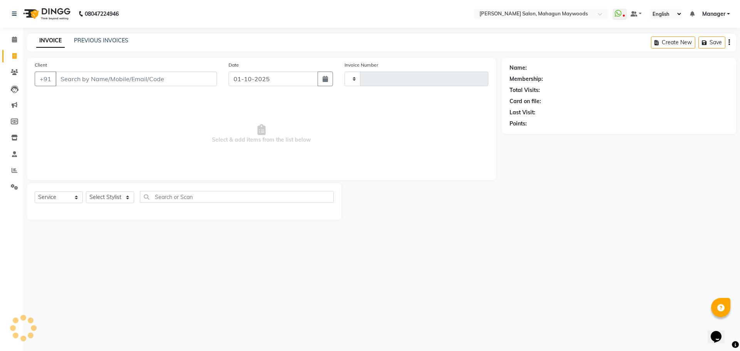
click at [134, 82] on input "Client" at bounding box center [135, 79] width 161 height 15
type input "919555009015"
select select "6425"
type input "3202"
type input "919555009015"
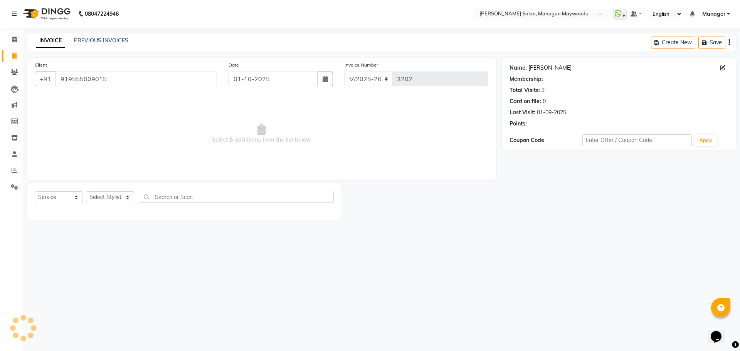
click at [537, 69] on link "[PERSON_NAME]" at bounding box center [549, 68] width 43 height 8
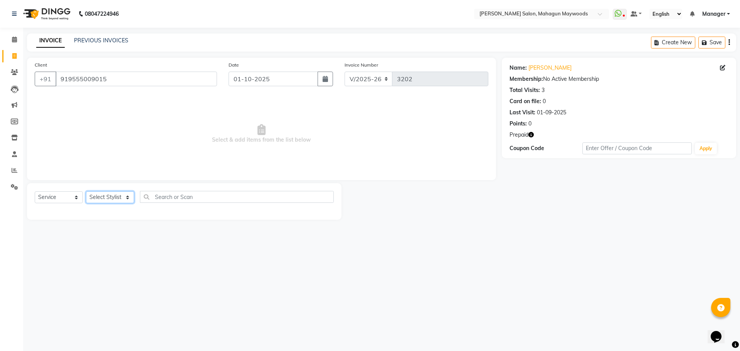
click at [111, 200] on select "Select Stylist Aarti [PERSON_NAME] Manager Pranshant [PERSON_NAME] V Admin" at bounding box center [110, 197] width 48 height 12
select select "48623"
click at [86, 191] on select "Select Stylist Aarti [PERSON_NAME] Manager Pranshant [PERSON_NAME] V Admin" at bounding box center [110, 197] width 48 height 12
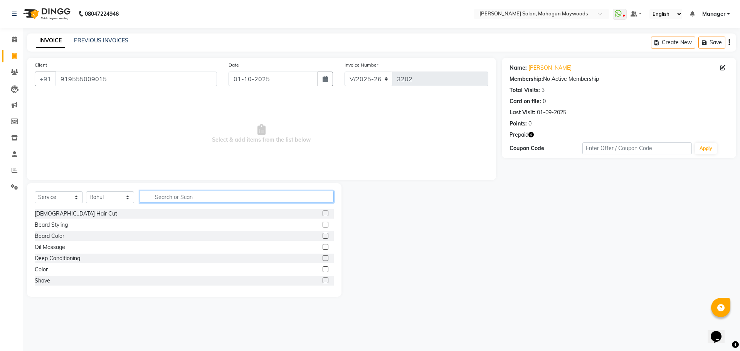
click at [181, 199] on input "text" at bounding box center [237, 197] width 194 height 12
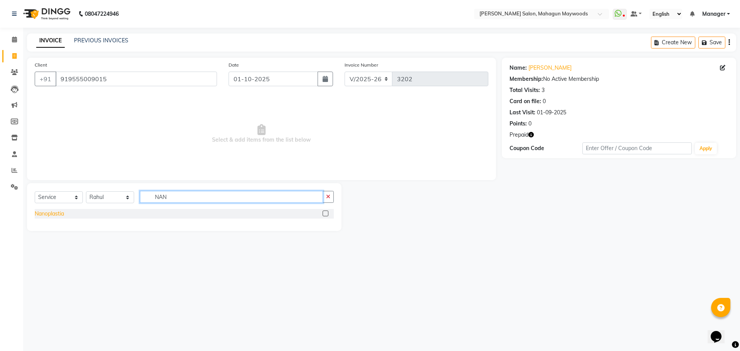
type input "NAN"
click at [54, 217] on div "Nanoplastia" at bounding box center [49, 214] width 29 height 8
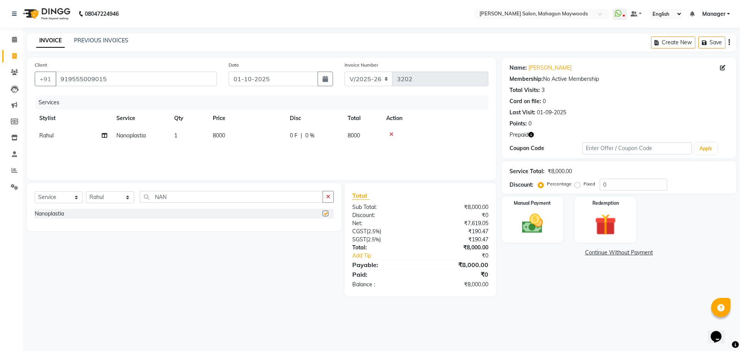
checkbox input "false"
click at [238, 133] on td "8000" at bounding box center [246, 135] width 77 height 17
select select "48623"
drag, startPoint x: 256, startPoint y: 138, endPoint x: 263, endPoint y: 149, distance: 13.5
click at [259, 144] on td "8000" at bounding box center [282, 141] width 77 height 29
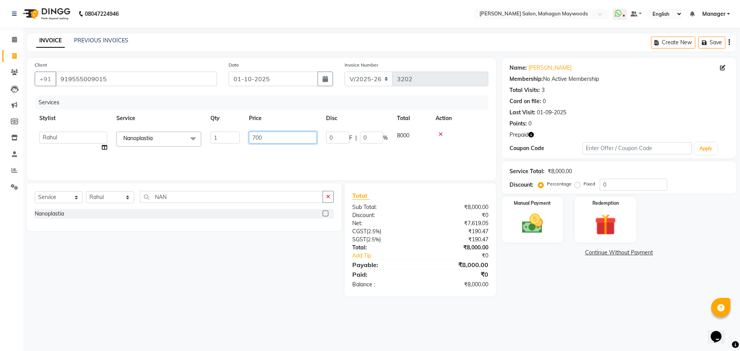
type input "7000"
click at [553, 255] on link "Continue Without Payment" at bounding box center [618, 253] width 231 height 8
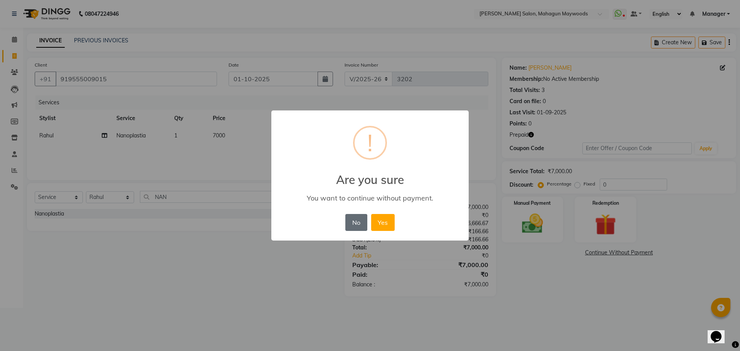
click at [351, 220] on button "No" at bounding box center [356, 222] width 22 height 17
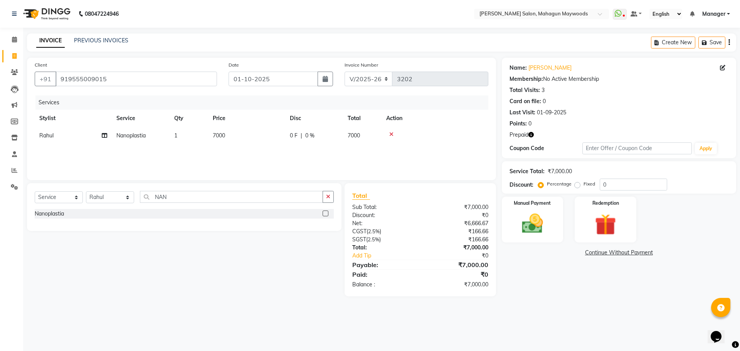
click at [223, 138] on span "7000" at bounding box center [219, 135] width 12 height 7
select select "48623"
drag, startPoint x: 257, startPoint y: 141, endPoint x: 260, endPoint y: 154, distance: 14.2
click at [258, 146] on td "7000" at bounding box center [282, 141] width 77 height 29
type input "7500"
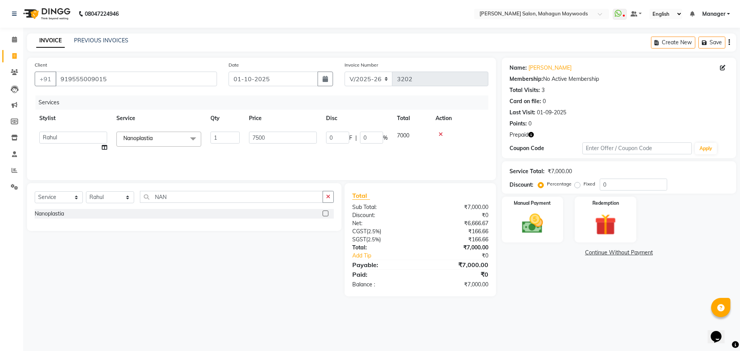
click at [569, 267] on div "Name: [PERSON_NAME] Membership: No Active Membership Total Visits: 3 Card on fi…" at bounding box center [622, 177] width 240 height 239
click at [597, 216] on img at bounding box center [605, 224] width 36 height 27
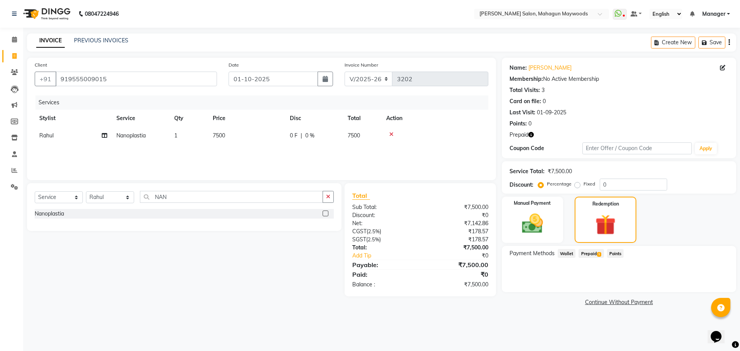
click at [589, 255] on span "Prepaid 1" at bounding box center [590, 253] width 25 height 9
click at [709, 281] on button "Add" at bounding box center [710, 284] width 28 height 13
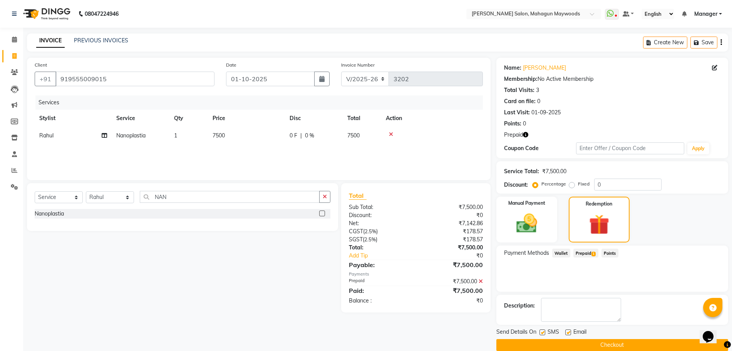
click at [616, 340] on button "Checkout" at bounding box center [613, 345] width 232 height 12
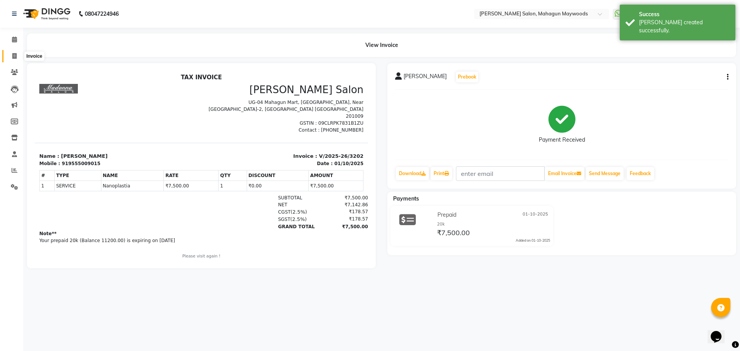
click at [15, 54] on icon at bounding box center [14, 56] width 4 height 6
select select "service"
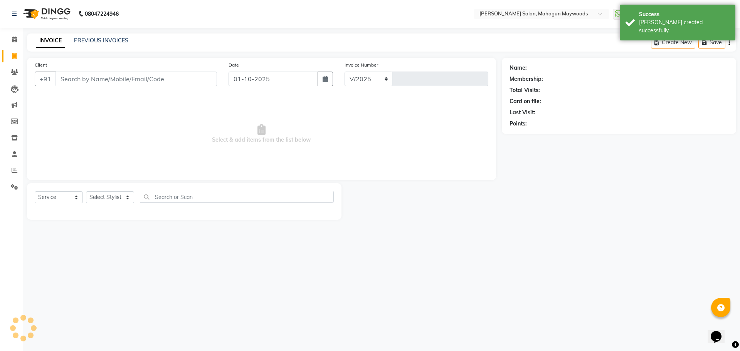
select select "6425"
type input "3203"
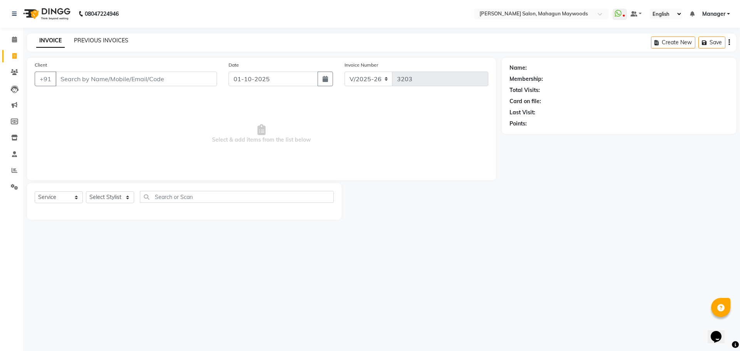
click at [94, 40] on link "PREVIOUS INVOICES" at bounding box center [101, 40] width 54 height 7
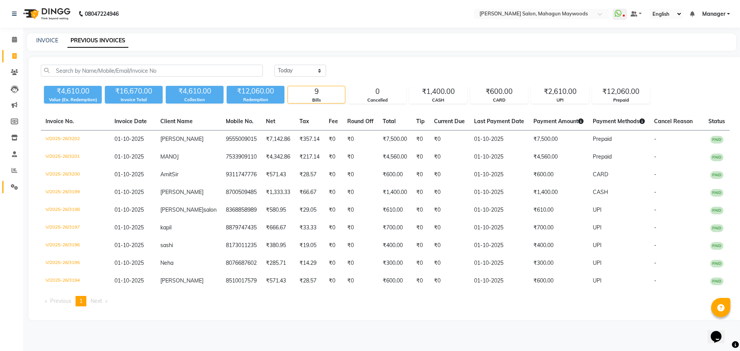
click at [12, 182] on link "Settings" at bounding box center [11, 187] width 18 height 13
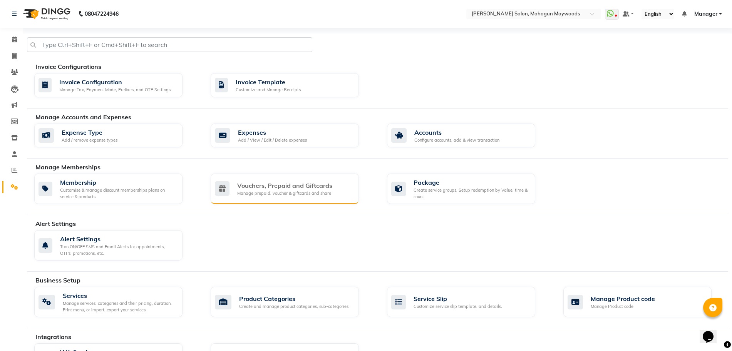
click at [284, 186] on div "Vouchers, Prepaid and Giftcards" at bounding box center [284, 185] width 95 height 9
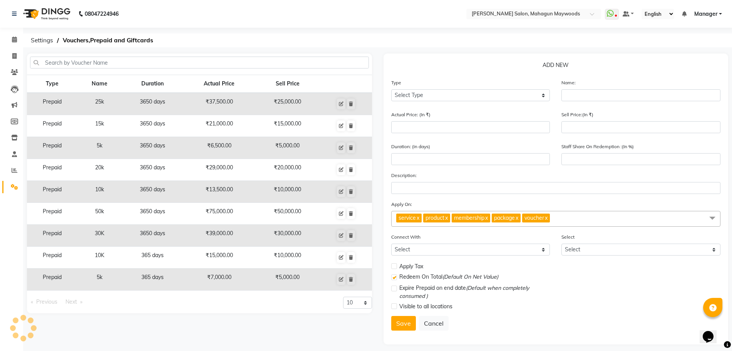
click at [235, 283] on td "₹7,000.00" at bounding box center [220, 280] width 72 height 22
click at [341, 277] on icon at bounding box center [341, 279] width 5 height 5
select select "P"
type input "5k"
type input "7000"
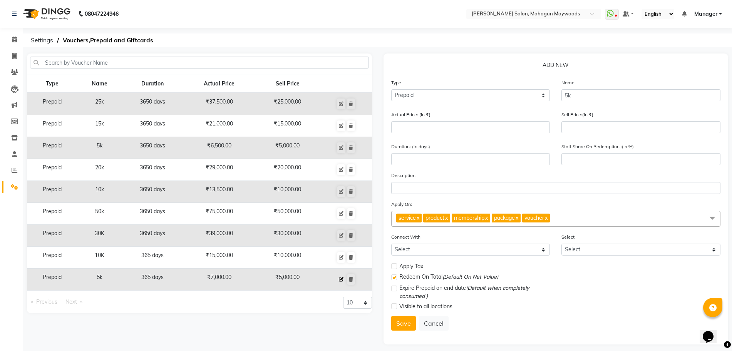
type input "5000"
type input "365"
click at [591, 151] on div "Staff Share On Redemption :(In %) 82" at bounding box center [641, 157] width 171 height 29
click at [591, 164] on input "82" at bounding box center [641, 159] width 159 height 12
type input "8"
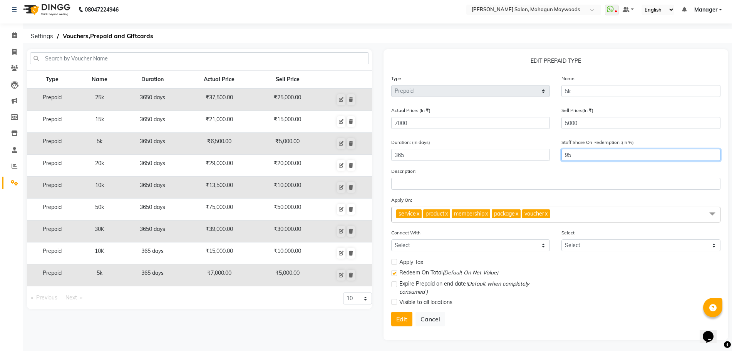
scroll to position [5, 0]
type input "95"
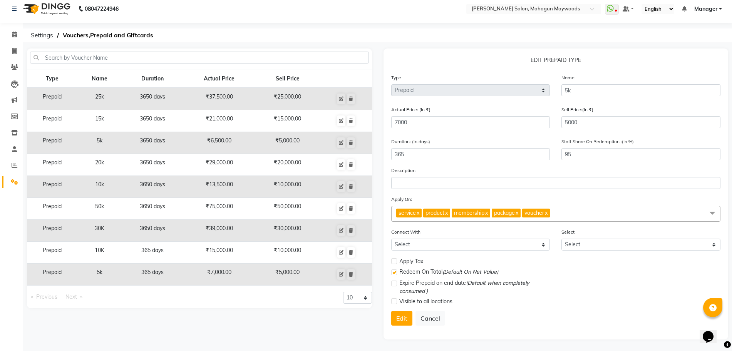
click at [610, 313] on div "Edit Cancel" at bounding box center [556, 318] width 330 height 15
click at [406, 319] on button "Edit" at bounding box center [401, 318] width 21 height 15
select select
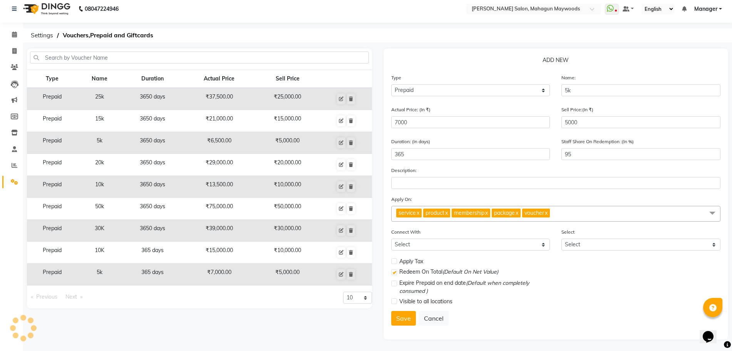
checkbox input "false"
checkbox input "true"
checkbox input "false"
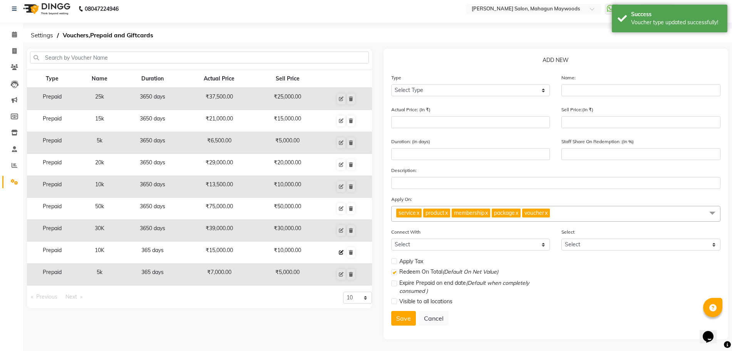
click at [339, 252] on icon at bounding box center [341, 252] width 5 height 5
select select "P"
type input "10K"
type input "15000"
type input "10000"
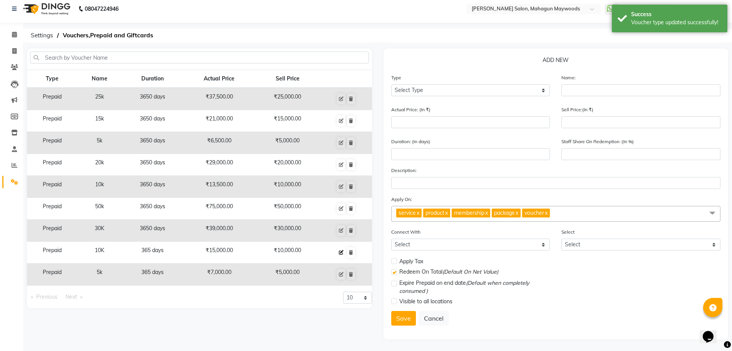
type input "365"
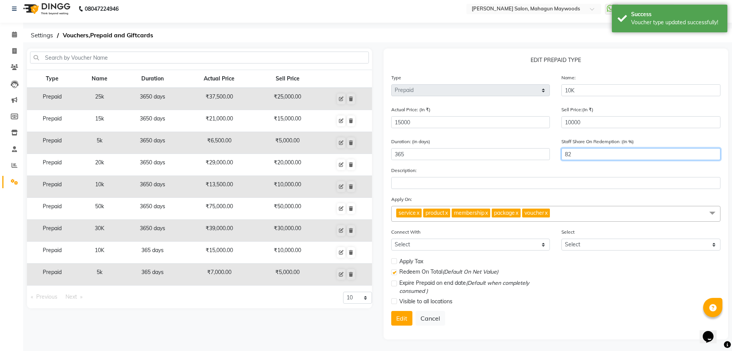
click at [596, 153] on input "82" at bounding box center [641, 154] width 159 height 12
type input "8"
type input "95"
click at [404, 320] on button "Edit" at bounding box center [401, 318] width 21 height 15
select select
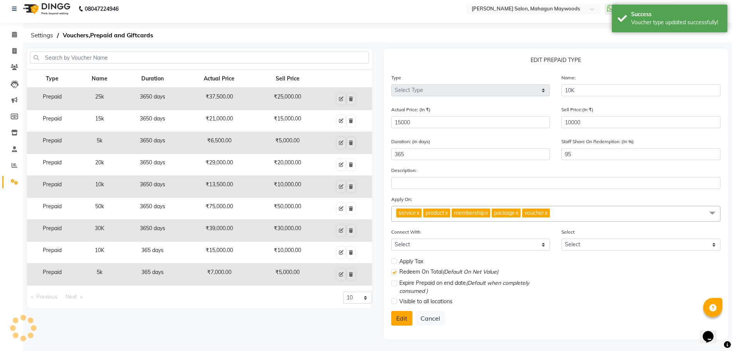
select select
checkbox input "false"
checkbox input "true"
checkbox input "false"
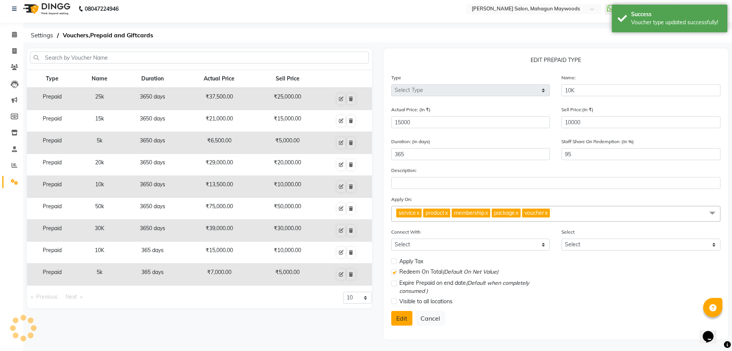
checkbox input "false"
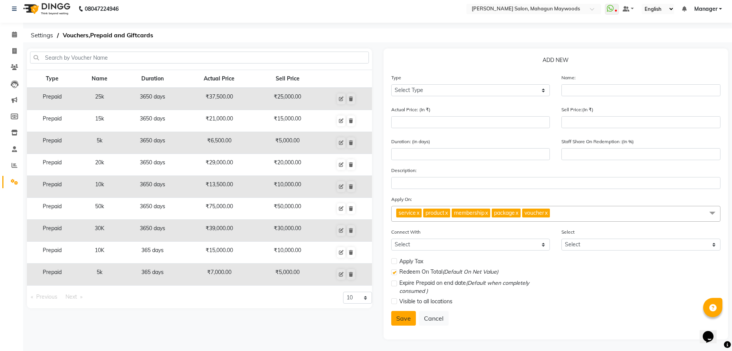
click at [399, 318] on button "Save" at bounding box center [403, 318] width 25 height 15
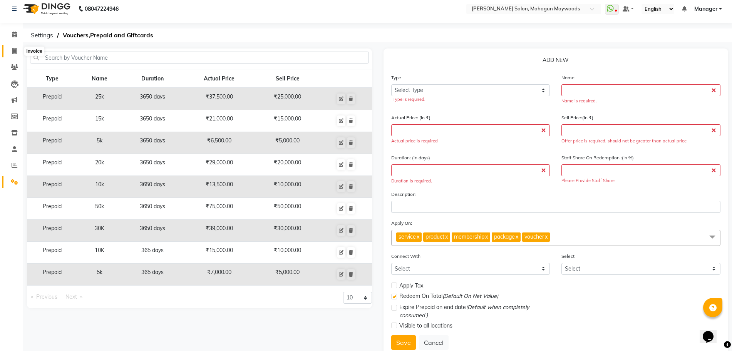
click at [15, 49] on icon at bounding box center [14, 51] width 4 height 6
select select "service"
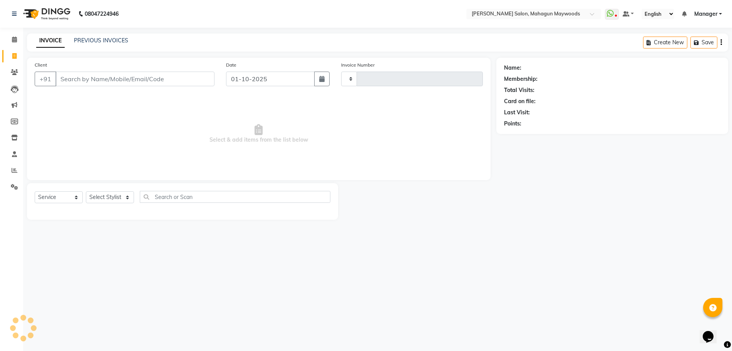
type input "3203"
select select "6425"
click at [101, 81] on input "Client" at bounding box center [135, 79] width 161 height 15
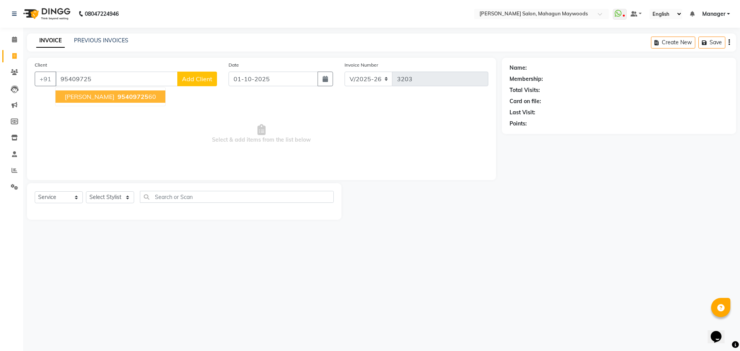
click at [116, 100] on ngb-highlight "95409725 60" at bounding box center [136, 97] width 40 height 8
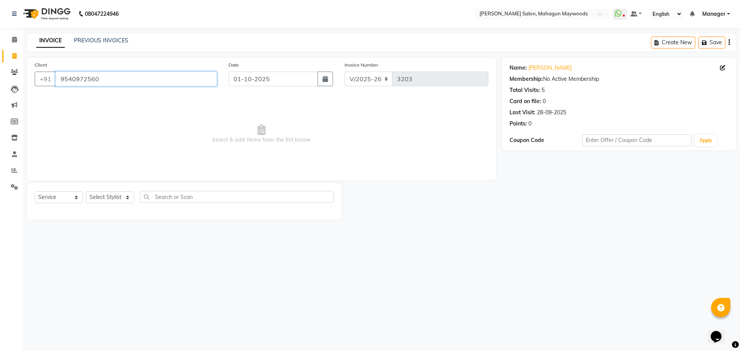
click at [107, 77] on input "9540972560" at bounding box center [135, 79] width 161 height 15
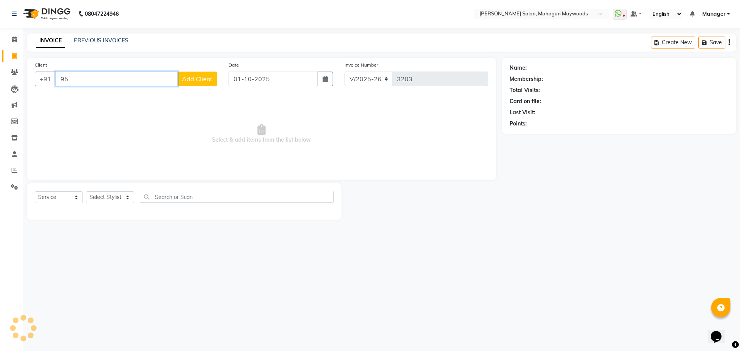
type input "9"
drag, startPoint x: 117, startPoint y: 92, endPoint x: 143, endPoint y: 109, distance: 30.6
click at [117, 92] on button "Shweta 892942 1857" at bounding box center [96, 97] width 82 height 12
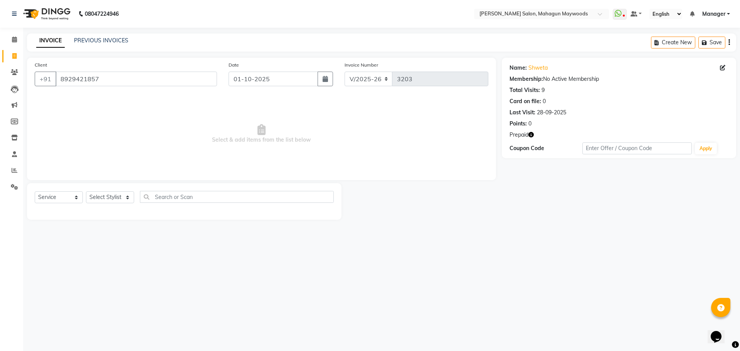
click at [533, 134] on icon "button" at bounding box center [530, 134] width 5 height 5
click at [533, 163] on div "Name: Shweta Membership: No Active Membership Total Visits: 9 Card on file: 0 L…" at bounding box center [622, 139] width 240 height 162
click at [119, 84] on input "8929421857" at bounding box center [135, 79] width 161 height 15
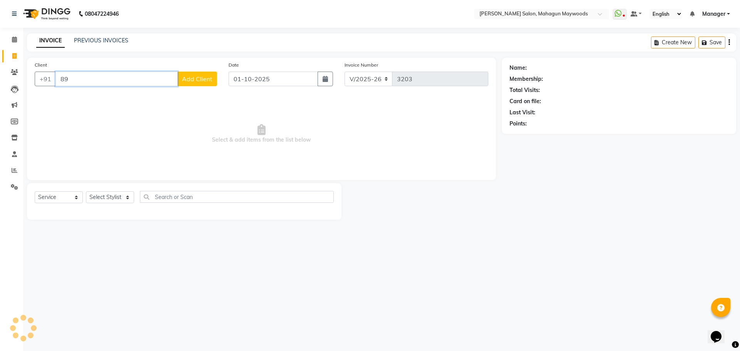
type input "8"
click at [143, 82] on input "Client" at bounding box center [135, 79] width 161 height 15
click at [109, 37] on div "PREVIOUS INVOICES" at bounding box center [101, 41] width 54 height 8
click at [125, 82] on input "Client" at bounding box center [135, 79] width 161 height 15
click at [112, 100] on ngb-highlight "892942 1857" at bounding box center [109, 97] width 40 height 8
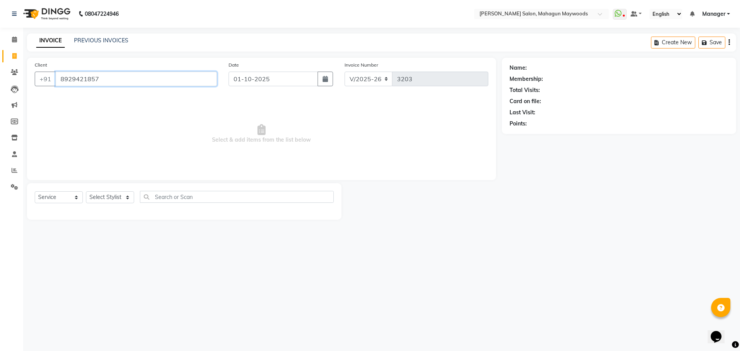
type input "8929421857"
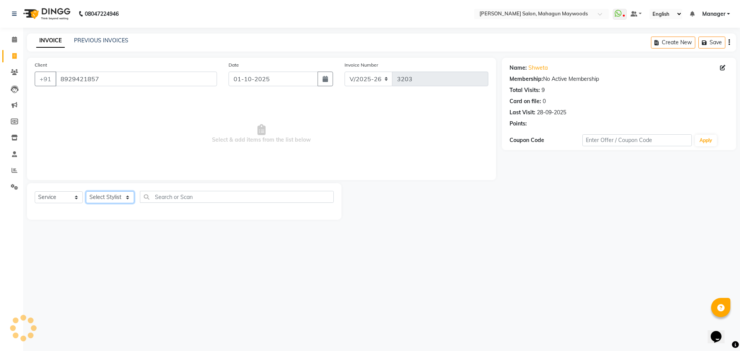
click at [112, 203] on select "Select Stylist Aarti [PERSON_NAME] Manager Pranshant [PERSON_NAME] V Admin" at bounding box center [110, 197] width 48 height 12
select select "48624"
click at [86, 191] on select "Select Stylist Aarti [PERSON_NAME] Manager Pranshant [PERSON_NAME] V Admin" at bounding box center [110, 197] width 48 height 12
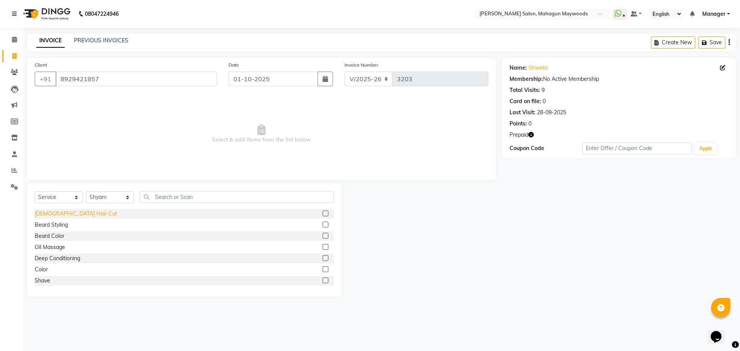
click at [59, 217] on div "[DEMOGRAPHIC_DATA] Hair Cut" at bounding box center [76, 214] width 82 height 8
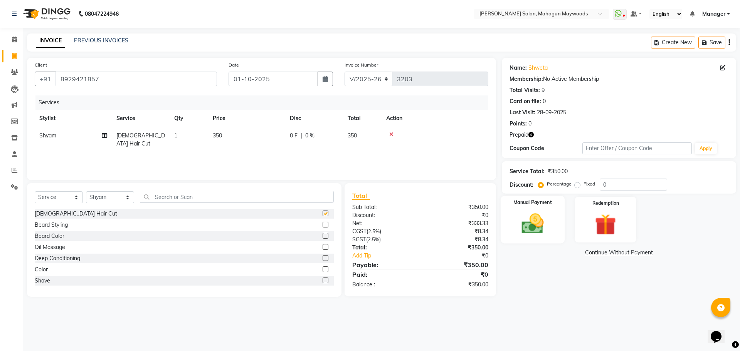
checkbox input "false"
click at [579, 216] on div "Redemption" at bounding box center [605, 219] width 64 height 47
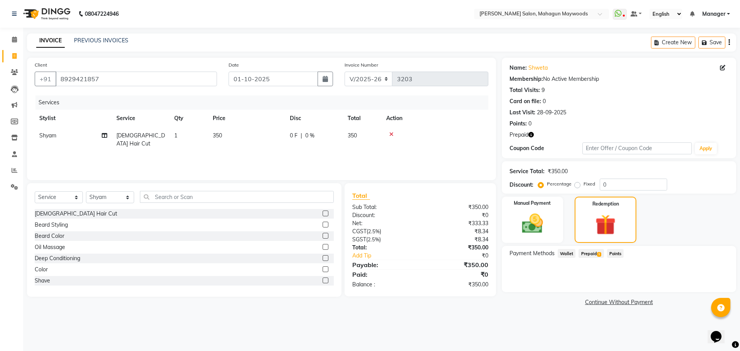
click at [591, 253] on span "Prepaid 1" at bounding box center [590, 253] width 25 height 9
click at [706, 280] on button "Add" at bounding box center [710, 284] width 28 height 13
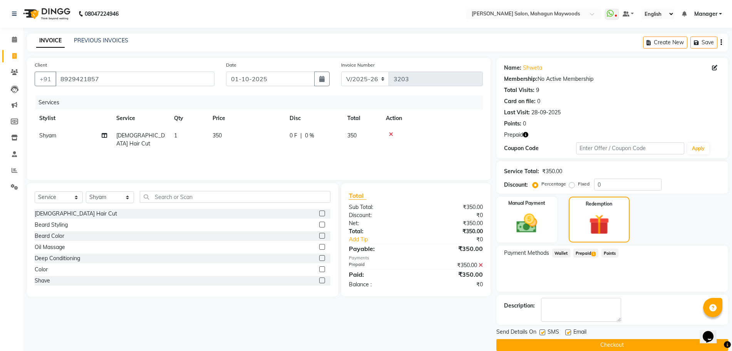
click at [651, 341] on button "Checkout" at bounding box center [613, 345] width 232 height 12
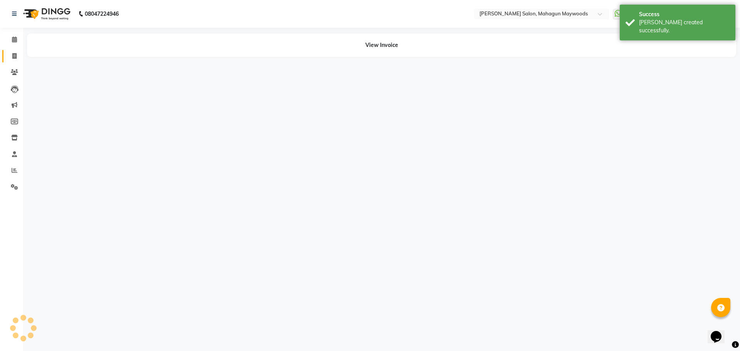
click at [9, 62] on link "Invoice" at bounding box center [11, 56] width 18 height 13
select select "service"
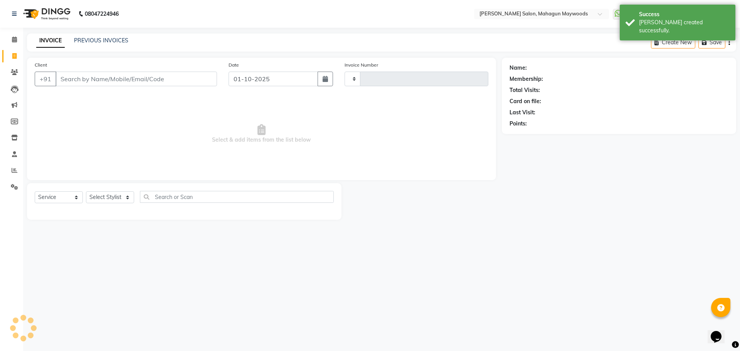
click at [84, 78] on input "Client" at bounding box center [135, 79] width 161 height 15
select select "6425"
type input "3204"
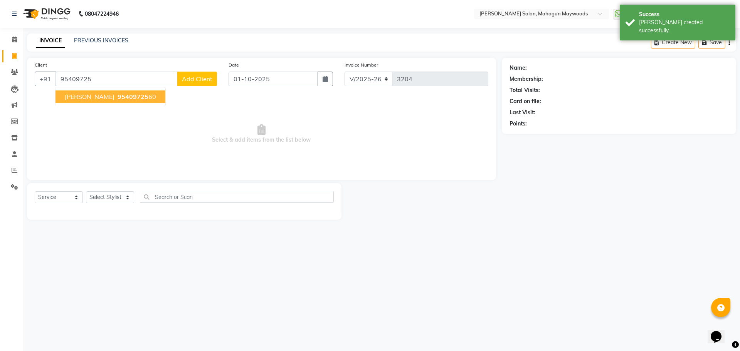
click at [116, 97] on ngb-highlight "95409725 60" at bounding box center [136, 97] width 40 height 8
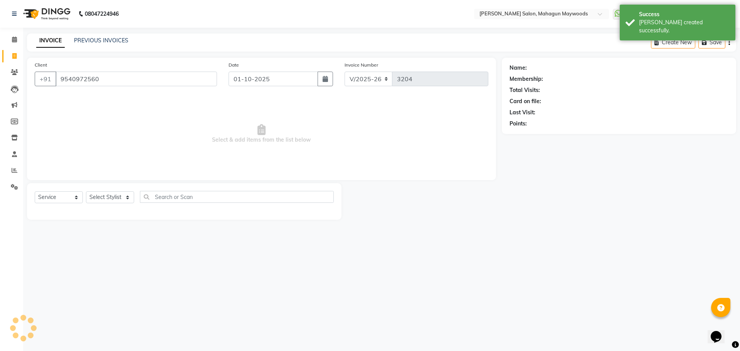
type input "9540972560"
click at [116, 196] on select "Select Stylist Aarti [PERSON_NAME] Manager Pranshant [PERSON_NAME] V Admin" at bounding box center [110, 197] width 48 height 12
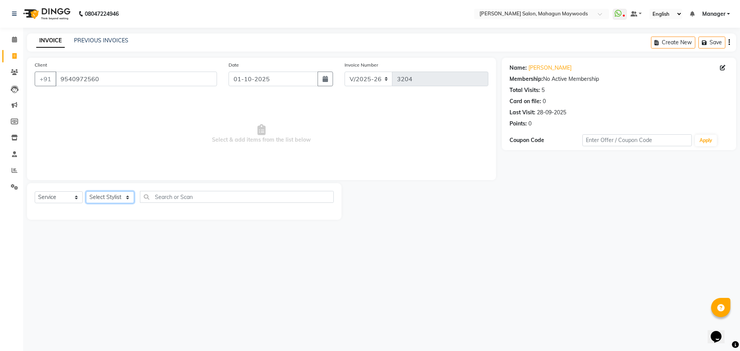
select select "48633"
click at [86, 191] on select "Select Stylist Aarti [PERSON_NAME] Manager Pranshant [PERSON_NAME] V Admin" at bounding box center [110, 197] width 48 height 12
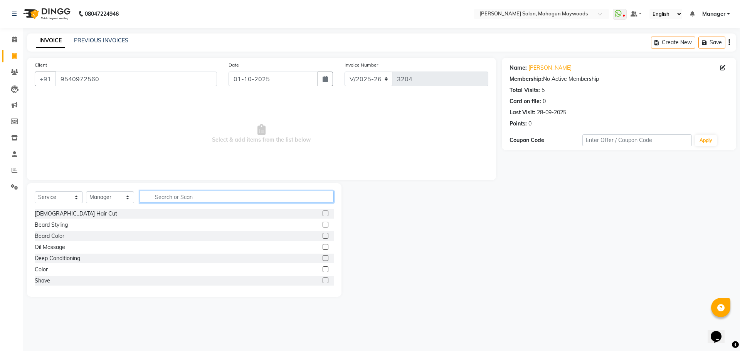
click at [170, 200] on input "text" at bounding box center [237, 197] width 194 height 12
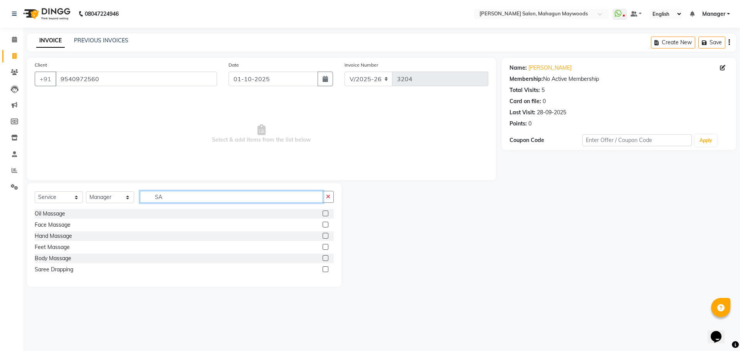
type input "S"
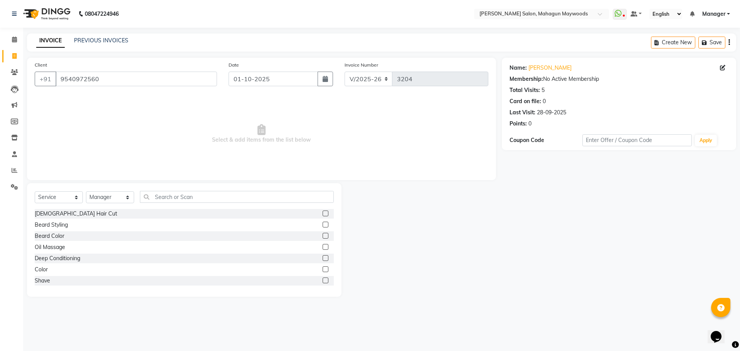
click at [57, 190] on div "Select Service Product Membership Package Voucher Prepaid Gift Card Select Styl…" at bounding box center [184, 240] width 314 height 114
click at [57, 195] on select "Select Service Product Membership Package Voucher Prepaid Gift Card" at bounding box center [59, 197] width 48 height 12
select select "P"
click at [35, 191] on select "Select Service Product Membership Package Voucher Prepaid Gift Card" at bounding box center [59, 197] width 48 height 12
click at [40, 234] on div "5k" at bounding box center [38, 236] width 6 height 8
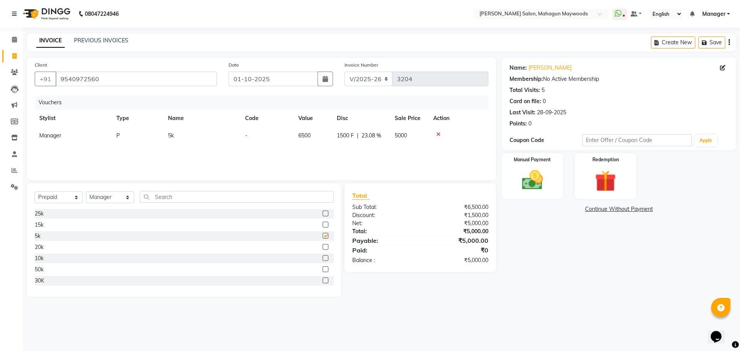
checkbox input "false"
click at [527, 187] on img at bounding box center [532, 180] width 36 height 25
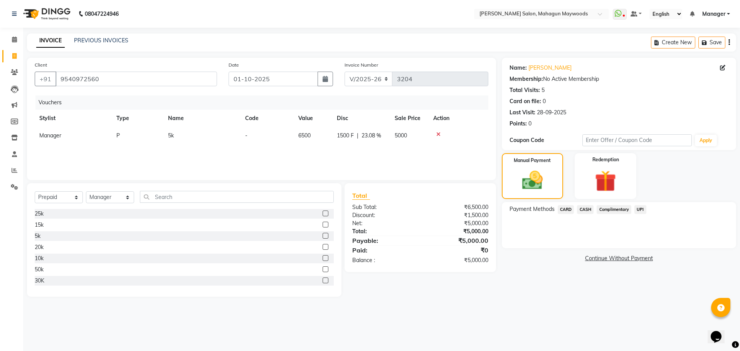
click at [591, 211] on span "CASH" at bounding box center [585, 209] width 17 height 9
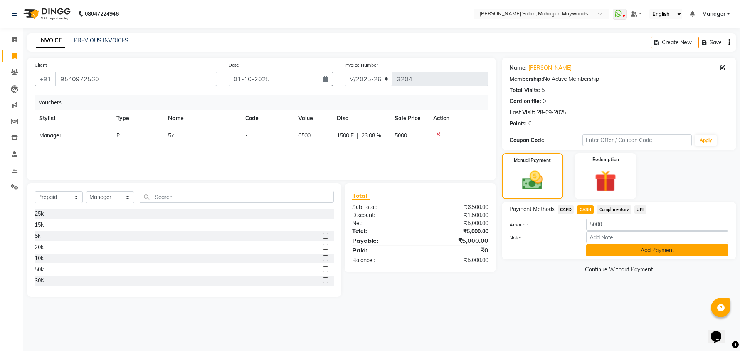
click at [614, 256] on button "Add Payment" at bounding box center [657, 251] width 142 height 12
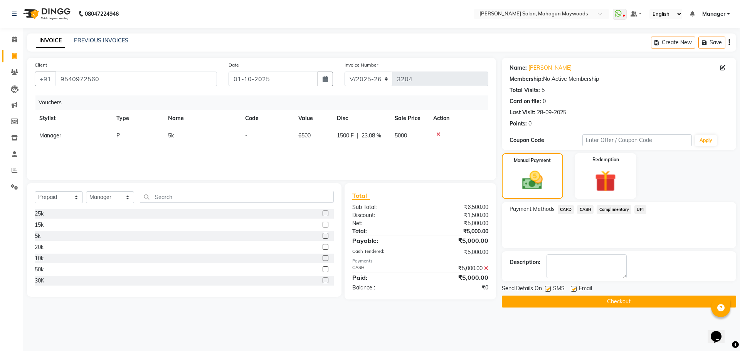
click at [544, 287] on div "Send Details On SMS Email" at bounding box center [619, 290] width 234 height 10
click at [546, 289] on label at bounding box center [548, 289] width 6 height 6
click at [546, 289] on input "checkbox" at bounding box center [547, 289] width 5 height 5
checkbox input "false"
click at [575, 289] on label at bounding box center [573, 289] width 6 height 6
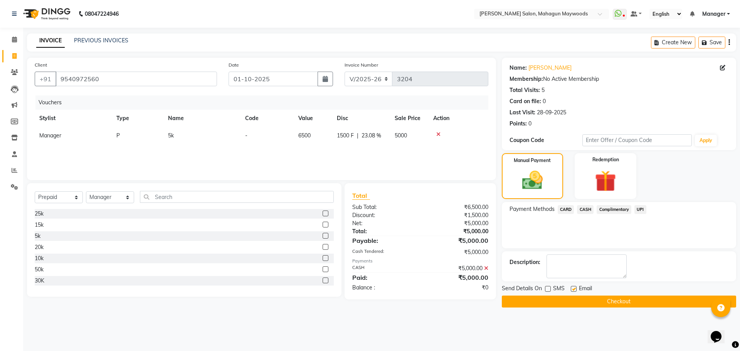
click at [575, 289] on input "checkbox" at bounding box center [572, 289] width 5 height 5
checkbox input "false"
click at [580, 302] on button "Checkout" at bounding box center [619, 302] width 234 height 12
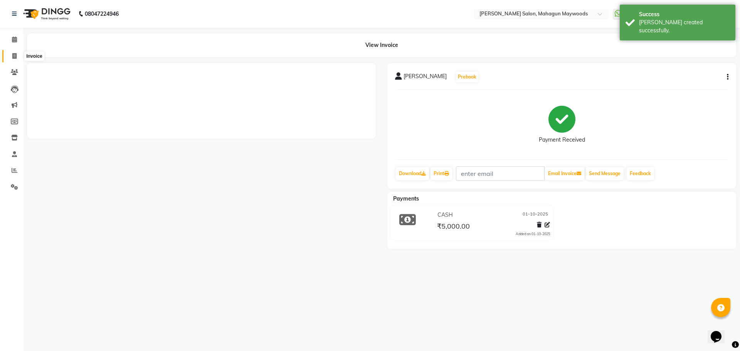
click at [14, 57] on icon at bounding box center [14, 56] width 4 height 6
click at [15, 56] on icon at bounding box center [14, 56] width 4 height 6
select select "service"
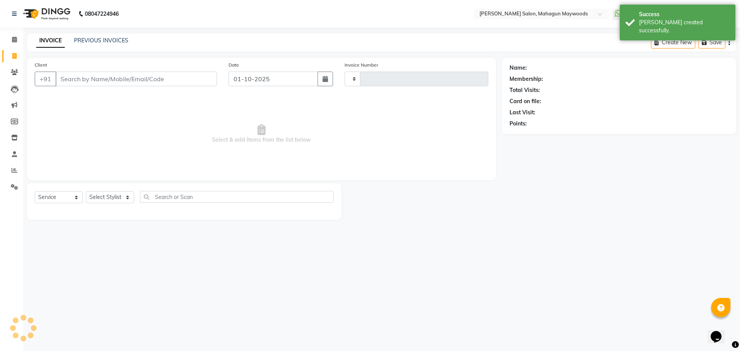
click at [89, 74] on input "Client" at bounding box center [135, 79] width 161 height 15
type input "3205"
select select "6425"
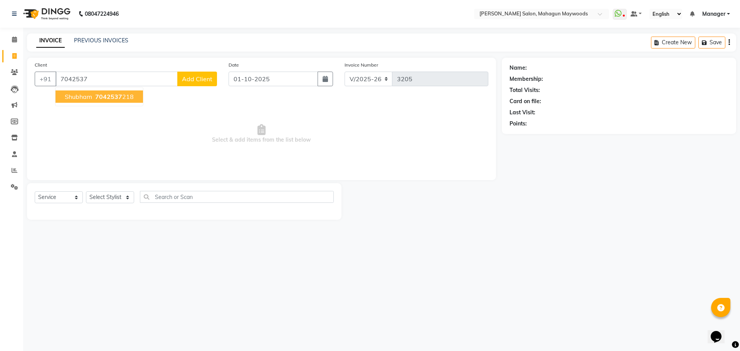
click at [116, 101] on button "[PERSON_NAME] 7042537 218" at bounding box center [98, 97] width 87 height 12
type input "7042537218"
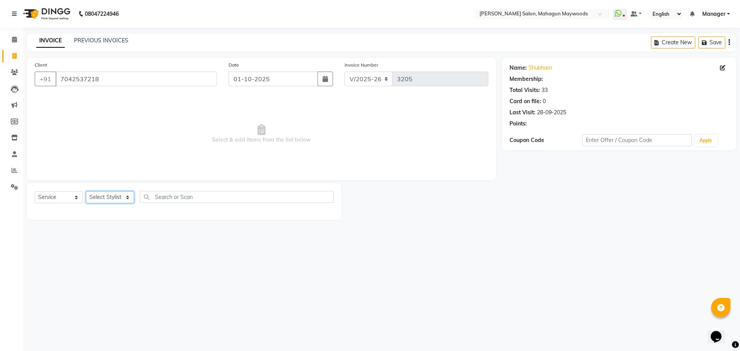
click at [109, 197] on select "Select Stylist Aarti [PERSON_NAME] Manager Pranshant [PERSON_NAME] V Admin" at bounding box center [110, 197] width 48 height 12
select select "48625"
click at [86, 191] on select "Select Stylist Aarti [PERSON_NAME] Manager Pranshant [PERSON_NAME] V Admin" at bounding box center [110, 197] width 48 height 12
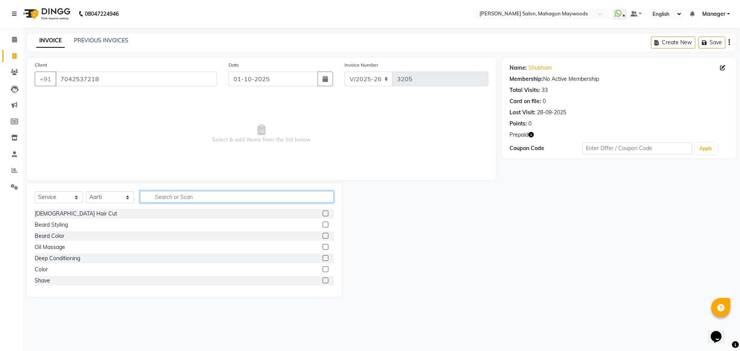
click at [164, 201] on input "text" at bounding box center [237, 197] width 194 height 12
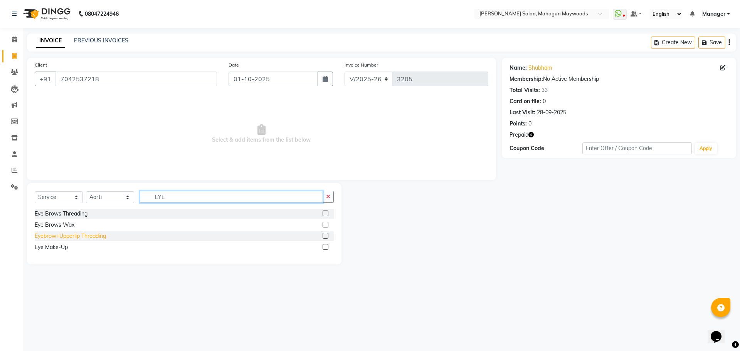
type input "EYE"
click at [106, 239] on div "Eyebrow+Upperlip Threading" at bounding box center [70, 236] width 71 height 8
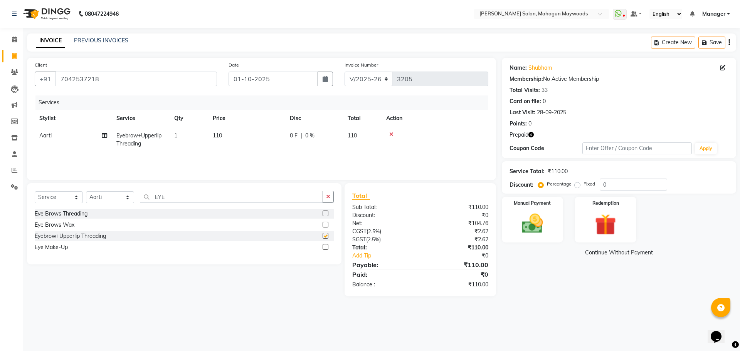
checkbox input "false"
click at [238, 148] on td "110" at bounding box center [246, 139] width 77 height 25
click at [252, 141] on input "110" at bounding box center [283, 138] width 68 height 12
click at [270, 139] on input "110" at bounding box center [283, 138] width 68 height 12
type input "1"
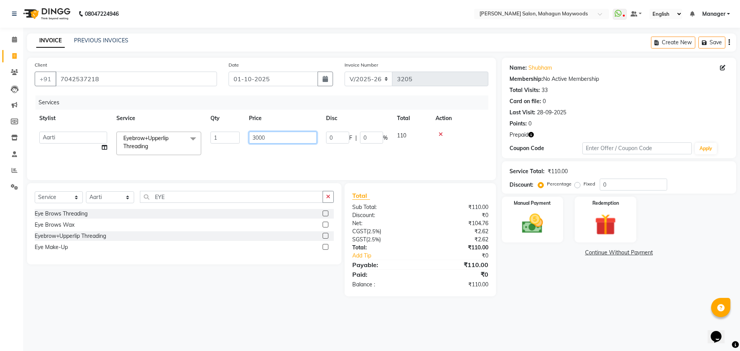
type input "300"
click at [604, 235] on img at bounding box center [605, 224] width 36 height 27
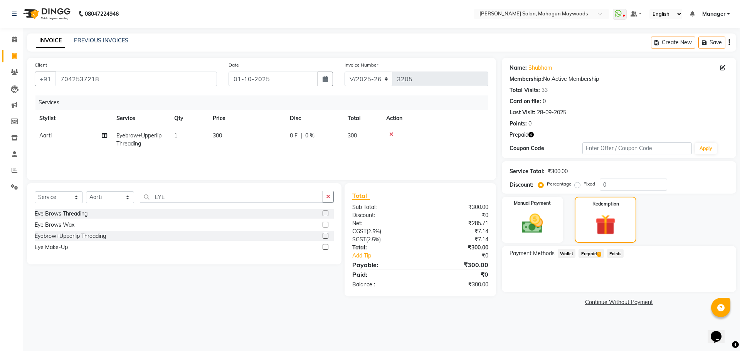
click at [591, 256] on span "Prepaid 1" at bounding box center [590, 253] width 25 height 9
click at [703, 285] on button "Add" at bounding box center [710, 284] width 28 height 13
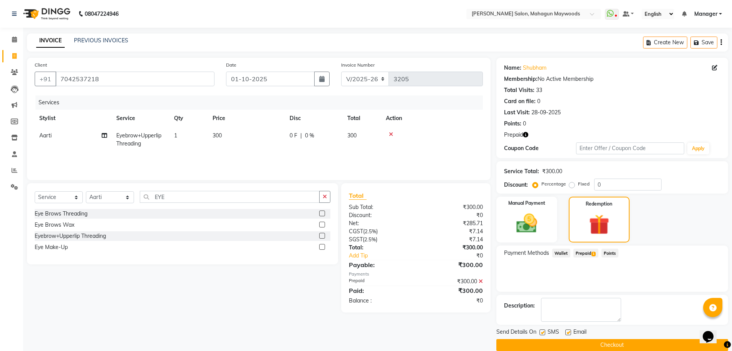
click at [626, 342] on button "Checkout" at bounding box center [613, 345] width 232 height 12
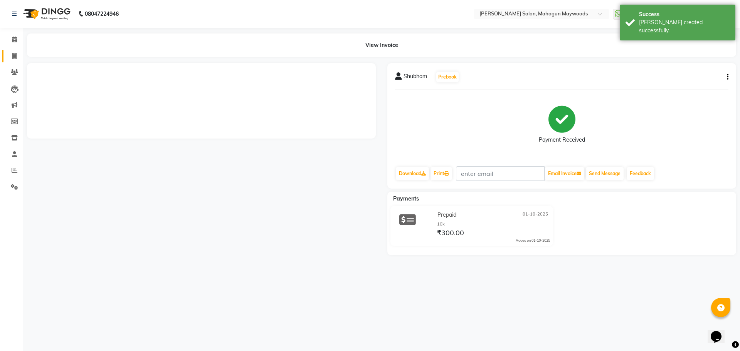
click at [13, 57] on icon at bounding box center [14, 56] width 4 height 6
select select "service"
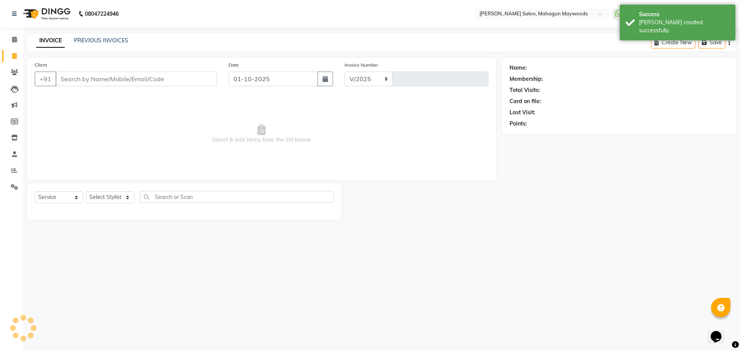
select select "6425"
type input "3206"
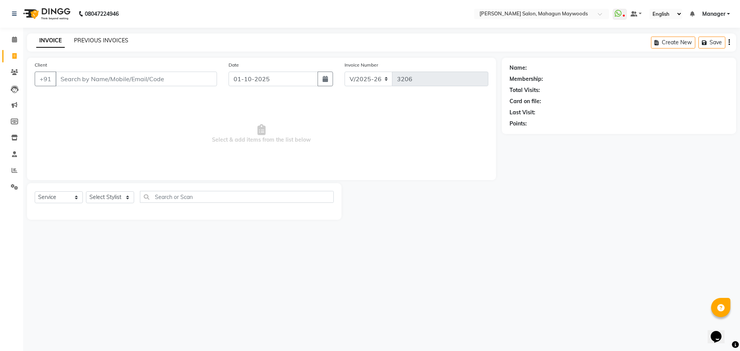
click at [90, 38] on link "PREVIOUS INVOICES" at bounding box center [101, 40] width 54 height 7
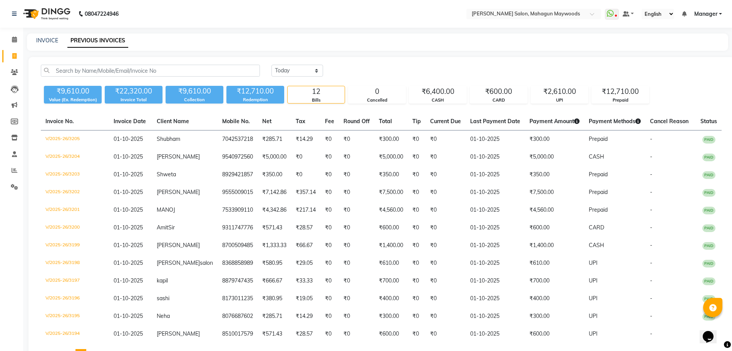
click at [0, 34] on li "Calendar" at bounding box center [11, 40] width 23 height 17
click at [5, 35] on link "Calendar" at bounding box center [11, 40] width 18 height 13
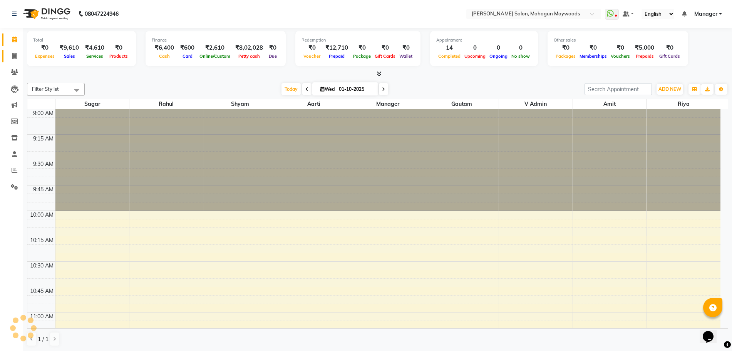
click at [9, 58] on span at bounding box center [14, 56] width 13 height 9
select select "service"
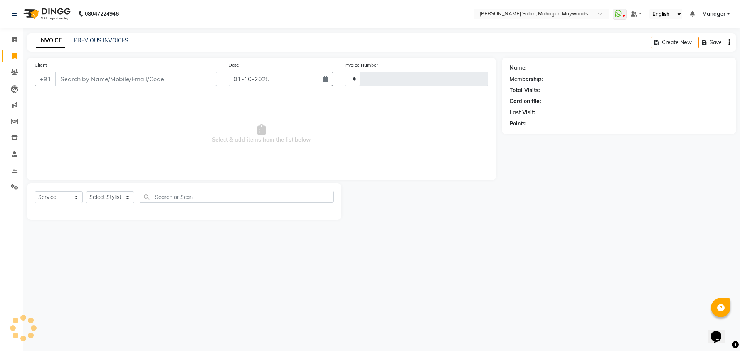
click at [180, 86] on input "Client" at bounding box center [135, 79] width 161 height 15
type input "9"
select select "6425"
type input "3206"
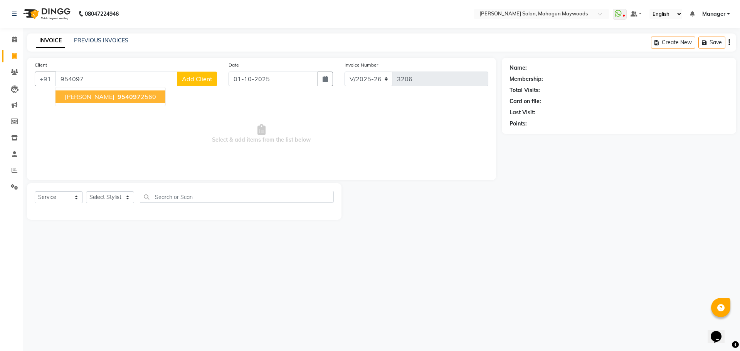
click at [117, 97] on span "954097" at bounding box center [128, 97] width 23 height 8
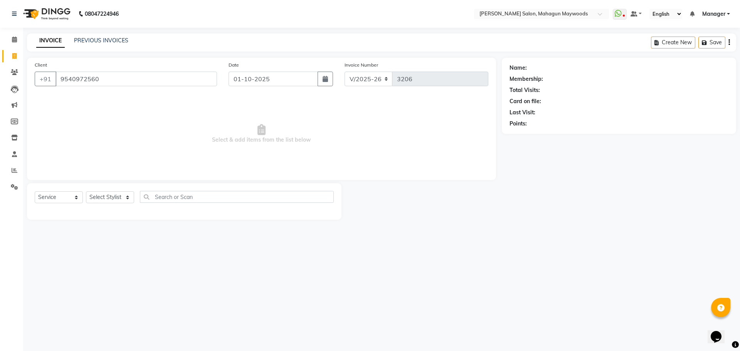
type input "9540972560"
click at [722, 65] on icon at bounding box center [722, 67] width 5 height 5
select select "[DEMOGRAPHIC_DATA]"
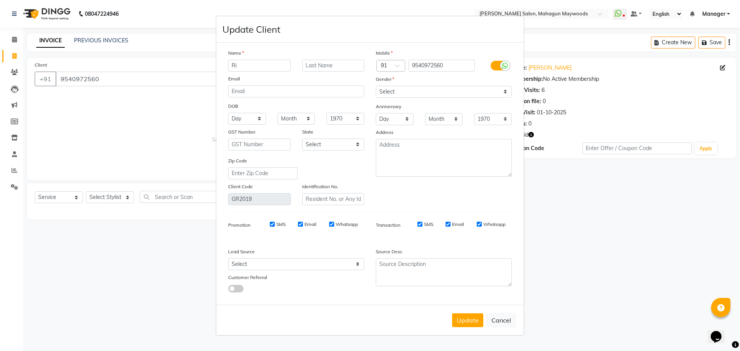
type input "R"
type input "SHIVANGI"
click at [398, 93] on select "Select [DEMOGRAPHIC_DATA] [DEMOGRAPHIC_DATA] Other Prefer Not To Say" at bounding box center [444, 92] width 136 height 12
click at [376, 86] on select "Select [DEMOGRAPHIC_DATA] [DEMOGRAPHIC_DATA] Other Prefer Not To Say" at bounding box center [444, 92] width 136 height 12
click at [465, 320] on button "Update" at bounding box center [467, 321] width 31 height 14
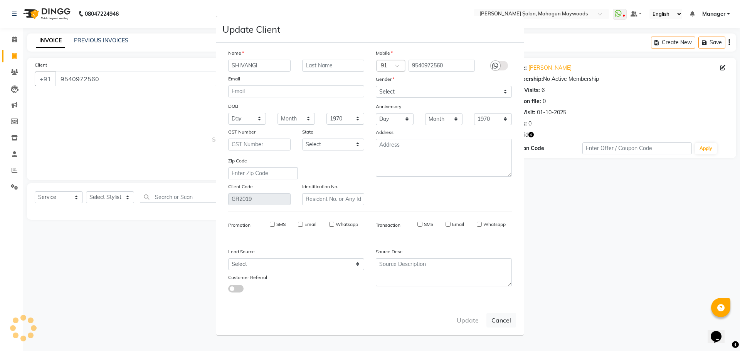
select select
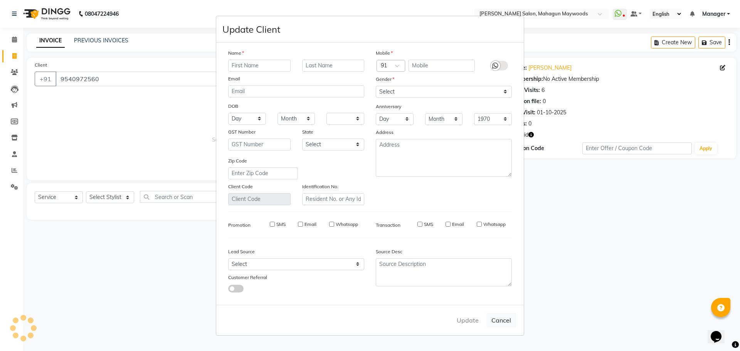
select select
checkbox input "false"
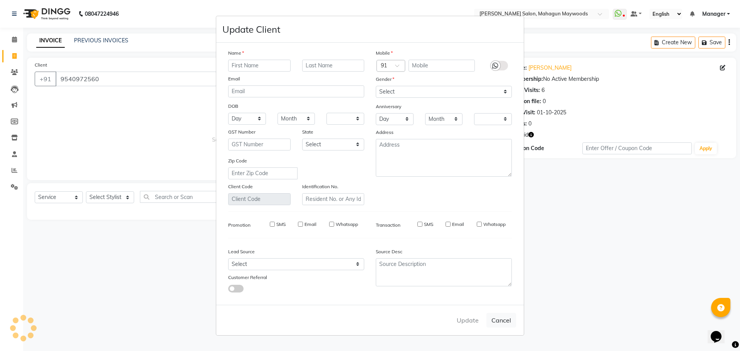
checkbox input "false"
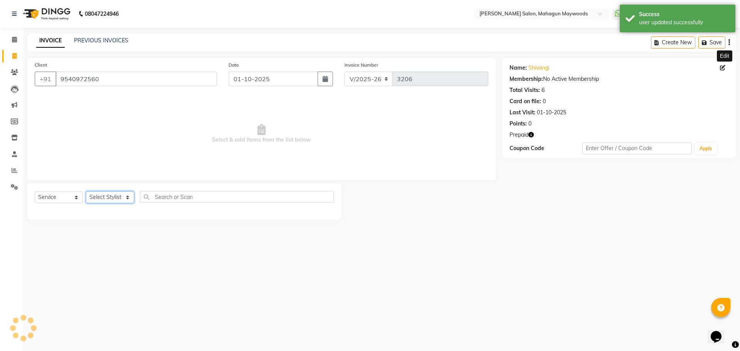
drag, startPoint x: 117, startPoint y: 198, endPoint x: 117, endPoint y: 202, distance: 4.7
click at [117, 198] on select "Select Stylist Aarti [PERSON_NAME] Manager Pranshant [PERSON_NAME] V Admin" at bounding box center [110, 197] width 48 height 12
click at [532, 134] on icon "button" at bounding box center [530, 134] width 5 height 5
click at [10, 52] on span at bounding box center [14, 56] width 13 height 9
select select "service"
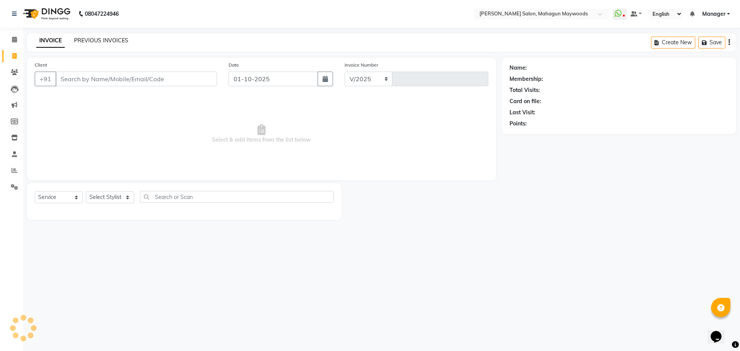
select select "6425"
type input "3206"
click at [113, 39] on link "PREVIOUS INVOICES" at bounding box center [101, 40] width 54 height 7
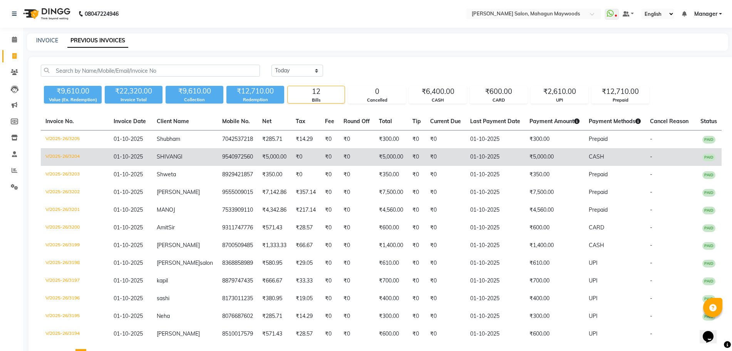
click at [502, 151] on td "01-10-2025" at bounding box center [495, 157] width 59 height 18
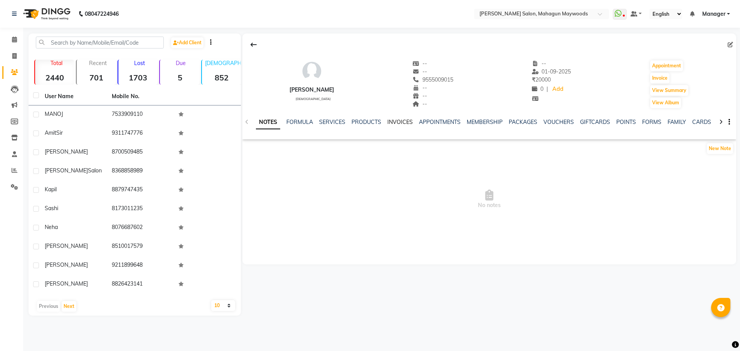
click at [393, 120] on link "INVOICES" at bounding box center [399, 122] width 25 height 7
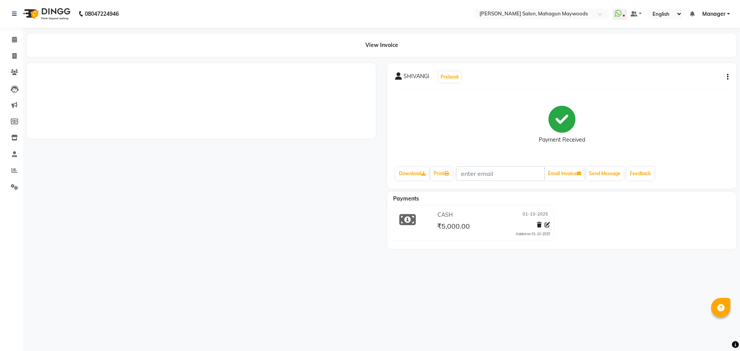
click at [728, 77] on div "SHIVANGI Prebook Payment Received Download Print Email Invoice Send Message Fee…" at bounding box center [561, 126] width 349 height 126
click at [725, 78] on button "button" at bounding box center [725, 77] width 5 height 8
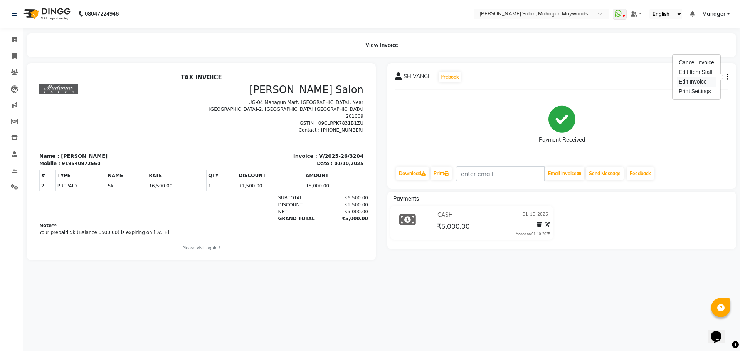
click at [696, 78] on div "Edit Invoice" at bounding box center [696, 82] width 39 height 10
select select "service"
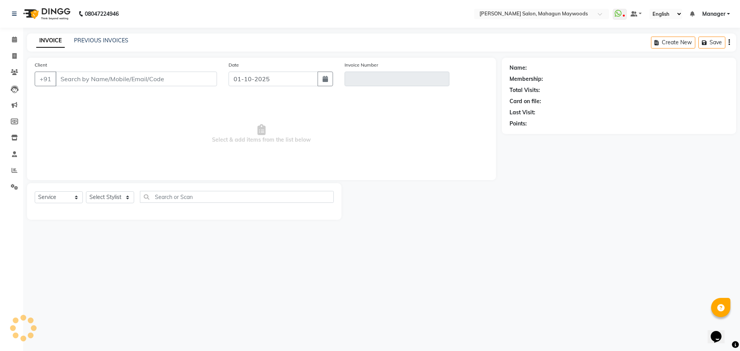
type input "9540972560"
type input "V/2025-26/3204"
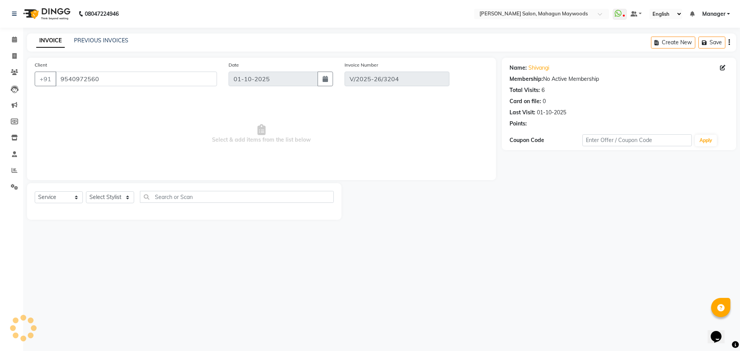
select select "select"
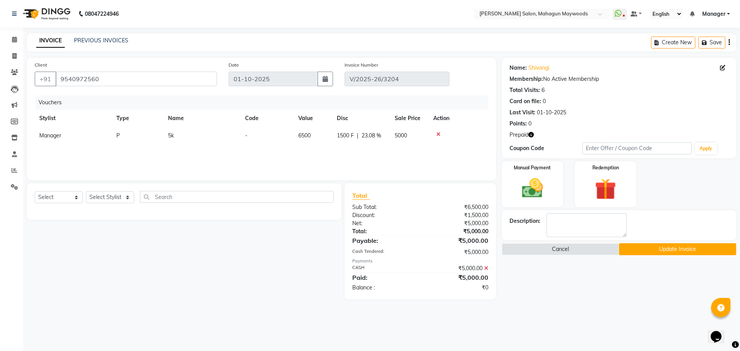
click at [436, 134] on icon at bounding box center [438, 134] width 4 height 5
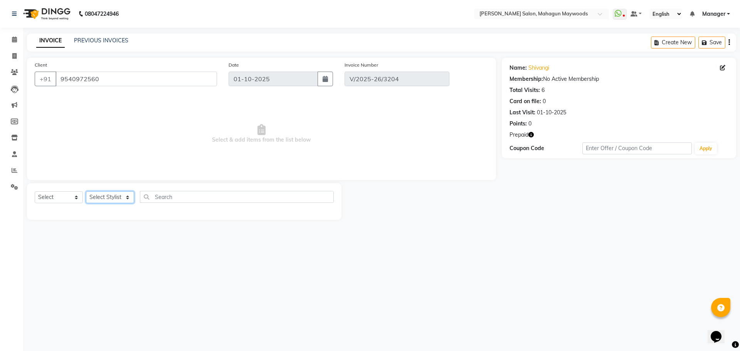
click at [96, 196] on select "Select Stylist Aarti [PERSON_NAME] Manager Pranshant [PERSON_NAME] V Admin" at bounding box center [110, 197] width 48 height 12
select select "48633"
click at [86, 191] on select "Select Stylist Aarti [PERSON_NAME] Manager Pranshant [PERSON_NAME] V Admin" at bounding box center [110, 197] width 48 height 12
click at [65, 198] on select "Select Service Product Membership Package Voucher Prepaid Gift Card" at bounding box center [59, 197] width 48 height 12
select select "P"
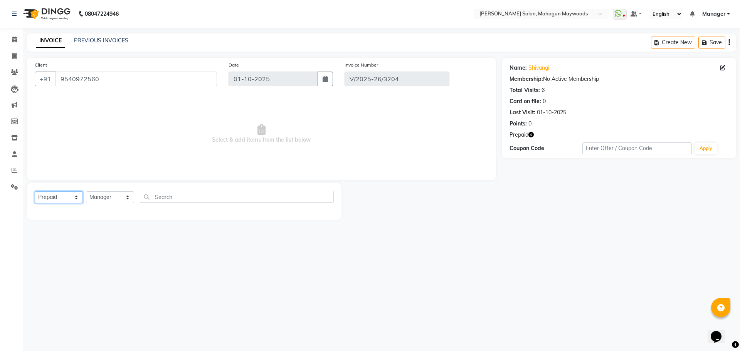
click at [35, 191] on select "Select Service Product Membership Package Voucher Prepaid Gift Card" at bounding box center [59, 197] width 48 height 12
click at [37, 278] on div "5k" at bounding box center [38, 280] width 6 height 8
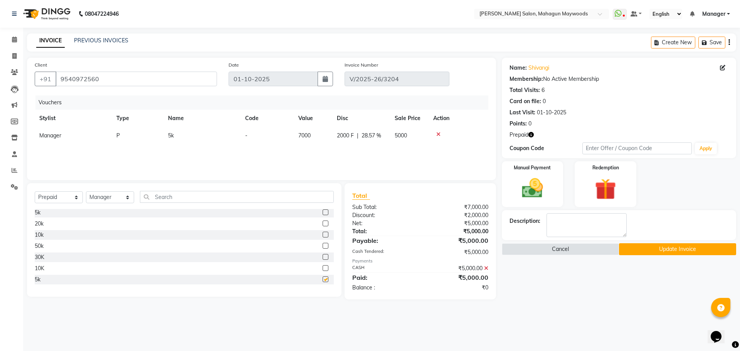
checkbox input "false"
click at [663, 251] on button "Update Invoice" at bounding box center [677, 249] width 117 height 12
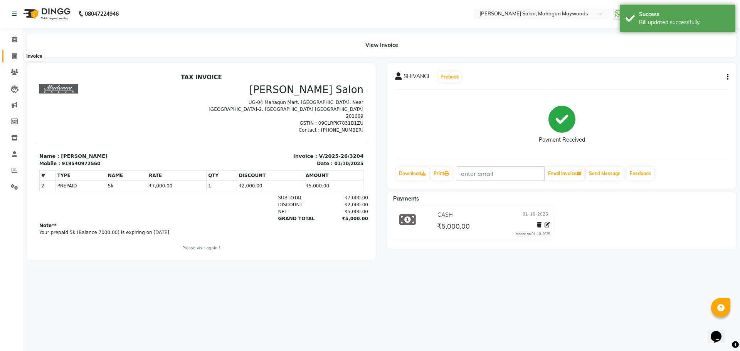
click at [14, 52] on span at bounding box center [14, 56] width 13 height 9
select select "service"
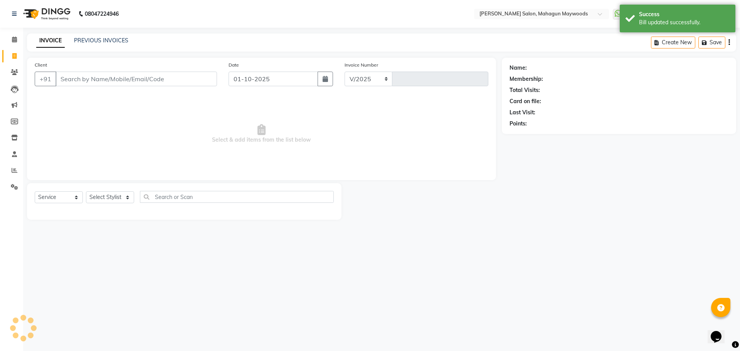
select select "6425"
type input "3206"
click at [113, 82] on input "Client" at bounding box center [135, 79] width 161 height 15
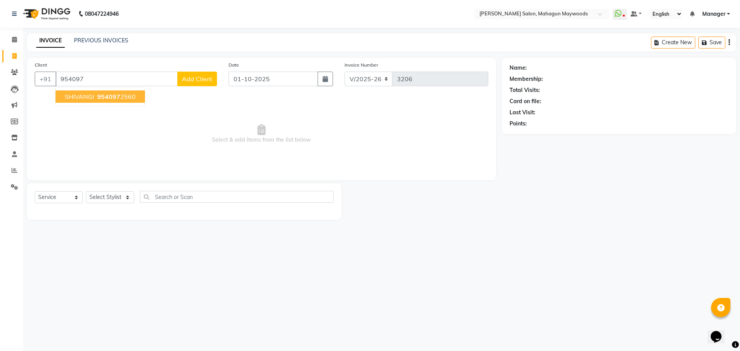
click at [114, 99] on span "954097" at bounding box center [108, 97] width 23 height 8
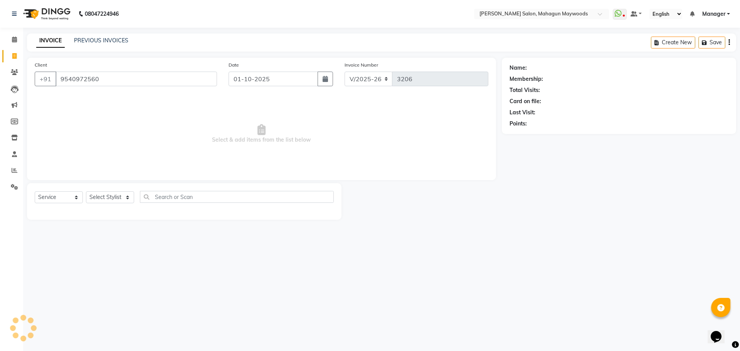
type input "9540972560"
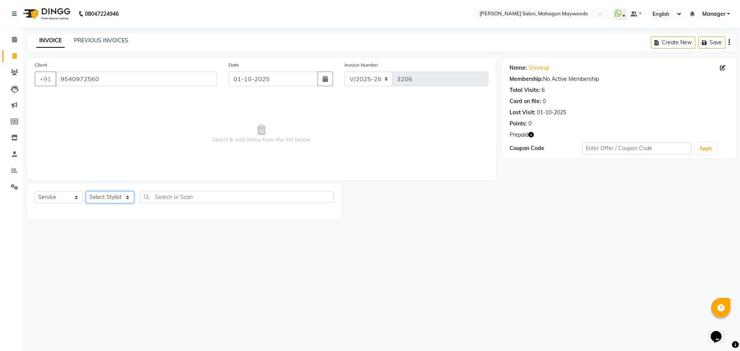
click at [118, 196] on select "Select Stylist Aarti [PERSON_NAME] Manager Pranshant [PERSON_NAME] V Admin" at bounding box center [110, 197] width 48 height 12
select select "48623"
click at [86, 191] on select "Select Stylist Aarti [PERSON_NAME] Manager Pranshant [PERSON_NAME] V Admin" at bounding box center [110, 197] width 48 height 12
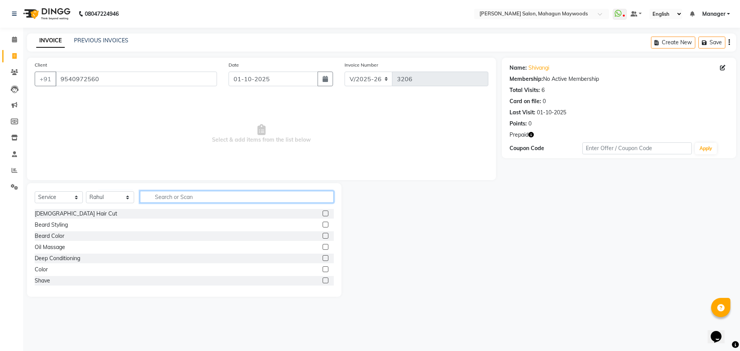
click at [159, 194] on input "text" at bounding box center [237, 197] width 194 height 12
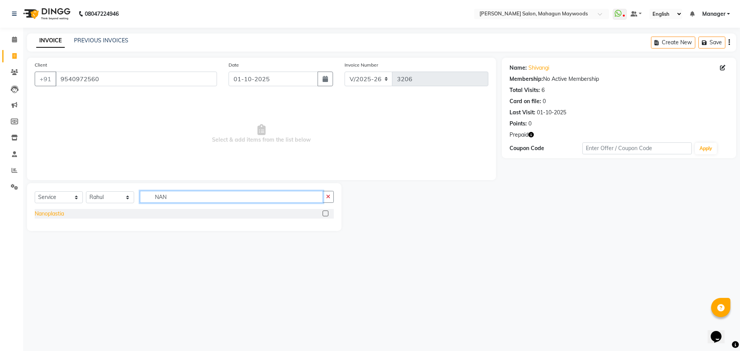
type input "NAN"
click at [64, 215] on div "Nanoplastia" at bounding box center [49, 214] width 29 height 8
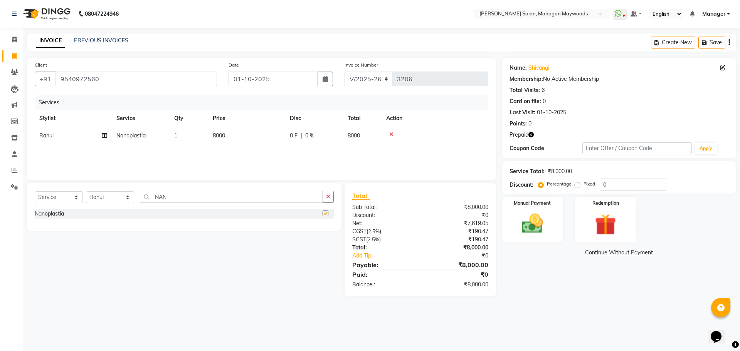
checkbox input "false"
click at [229, 139] on td "8000" at bounding box center [246, 135] width 77 height 17
select select "48623"
click at [257, 137] on input "8000" at bounding box center [283, 138] width 68 height 12
type input "5500"
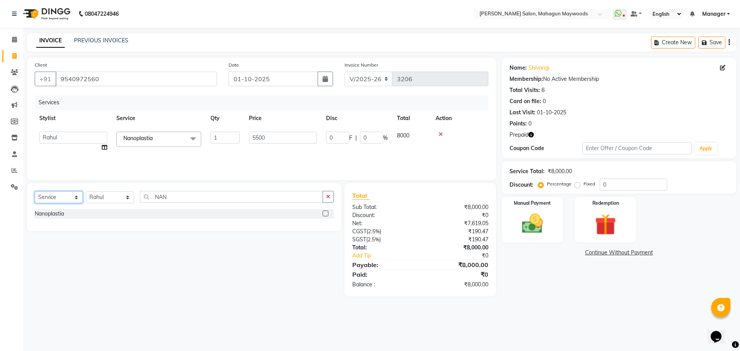
click at [52, 194] on select "Select Service Product Membership Package Voucher Prepaid Gift Card" at bounding box center [59, 197] width 48 height 12
select select "product"
click at [35, 191] on select "Select Service Product Membership Package Voucher Prepaid Gift Card" at bounding box center [59, 197] width 48 height 12
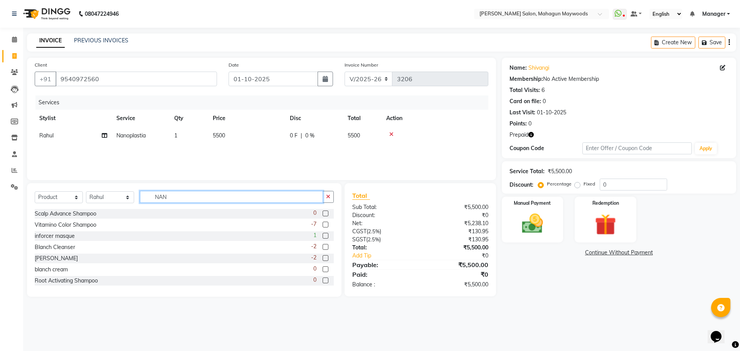
click at [180, 199] on input "NAN" at bounding box center [231, 197] width 183 height 12
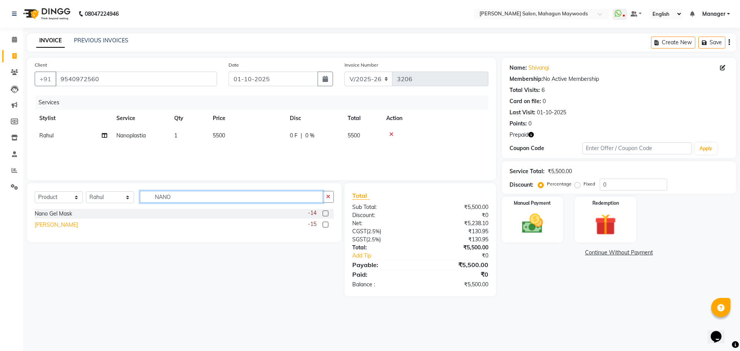
type input "NANO"
click at [58, 225] on div "Nano Gel Shampoo" at bounding box center [56, 225] width 43 height 8
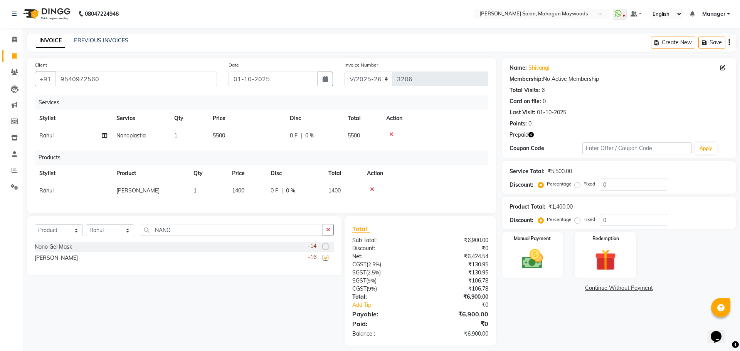
checkbox input "false"
click at [68, 251] on div "Nano Gel Mask" at bounding box center [53, 247] width 37 height 8
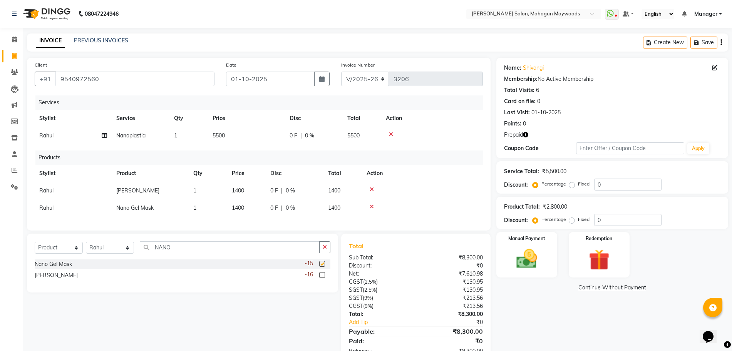
checkbox input "false"
click at [587, 255] on img at bounding box center [599, 260] width 35 height 27
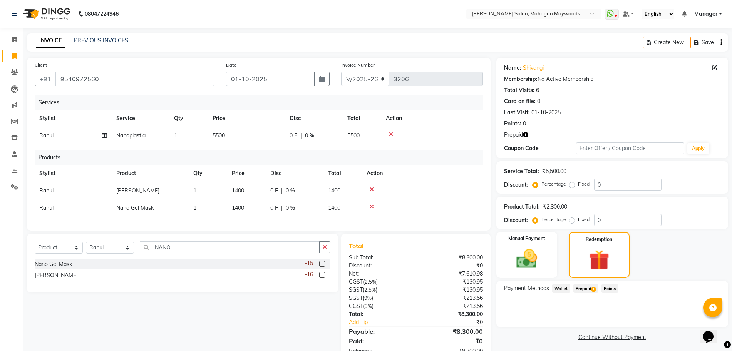
click at [590, 291] on span "Prepaid 1" at bounding box center [586, 288] width 25 height 9
click at [604, 320] on input "7000" at bounding box center [616, 320] width 46 height 12
type input "5500"
click at [701, 317] on button "Add" at bounding box center [702, 319] width 28 height 13
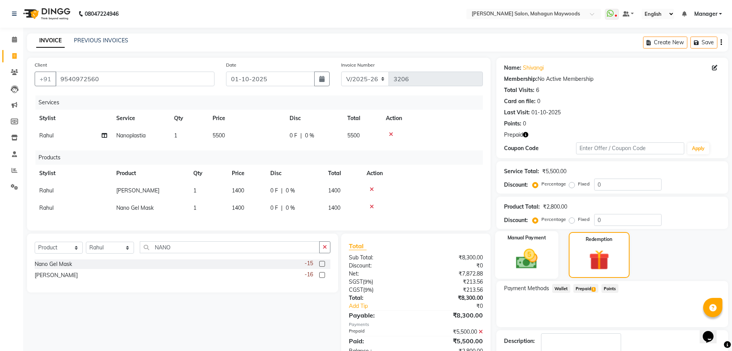
click at [537, 262] on img at bounding box center [526, 259] width 35 height 25
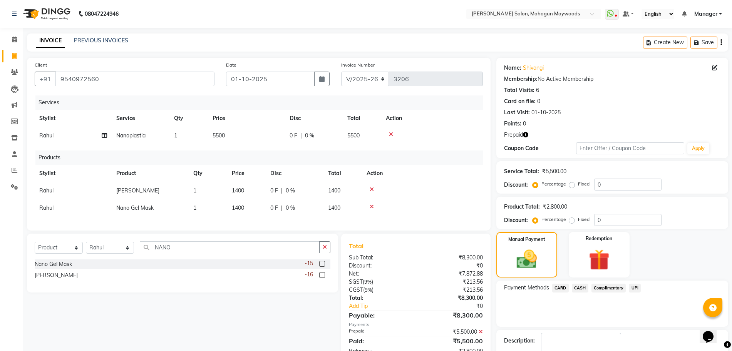
click at [577, 288] on span "CASH" at bounding box center [580, 288] width 17 height 9
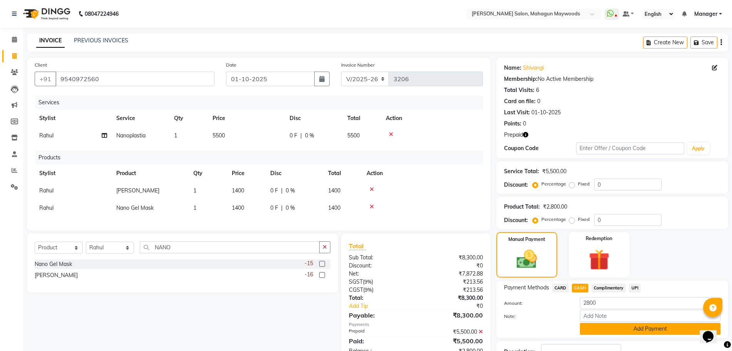
click at [602, 324] on button "Add Payment" at bounding box center [650, 329] width 141 height 12
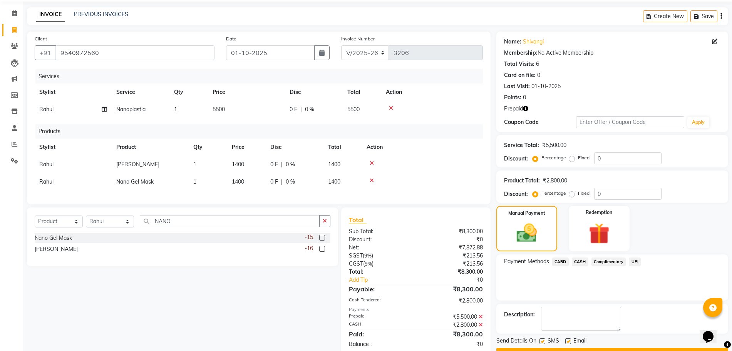
scroll to position [50, 0]
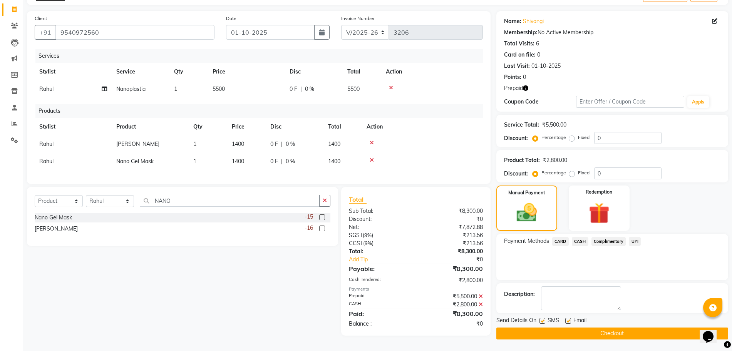
click at [598, 331] on button "Checkout" at bounding box center [613, 334] width 232 height 12
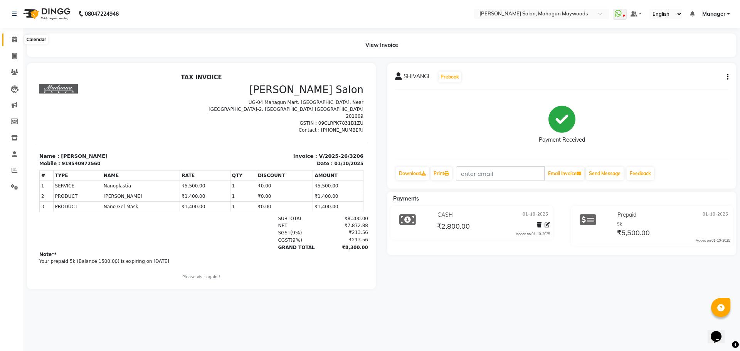
click at [14, 39] on icon at bounding box center [14, 40] width 5 height 6
